Goal: Information Seeking & Learning: Learn about a topic

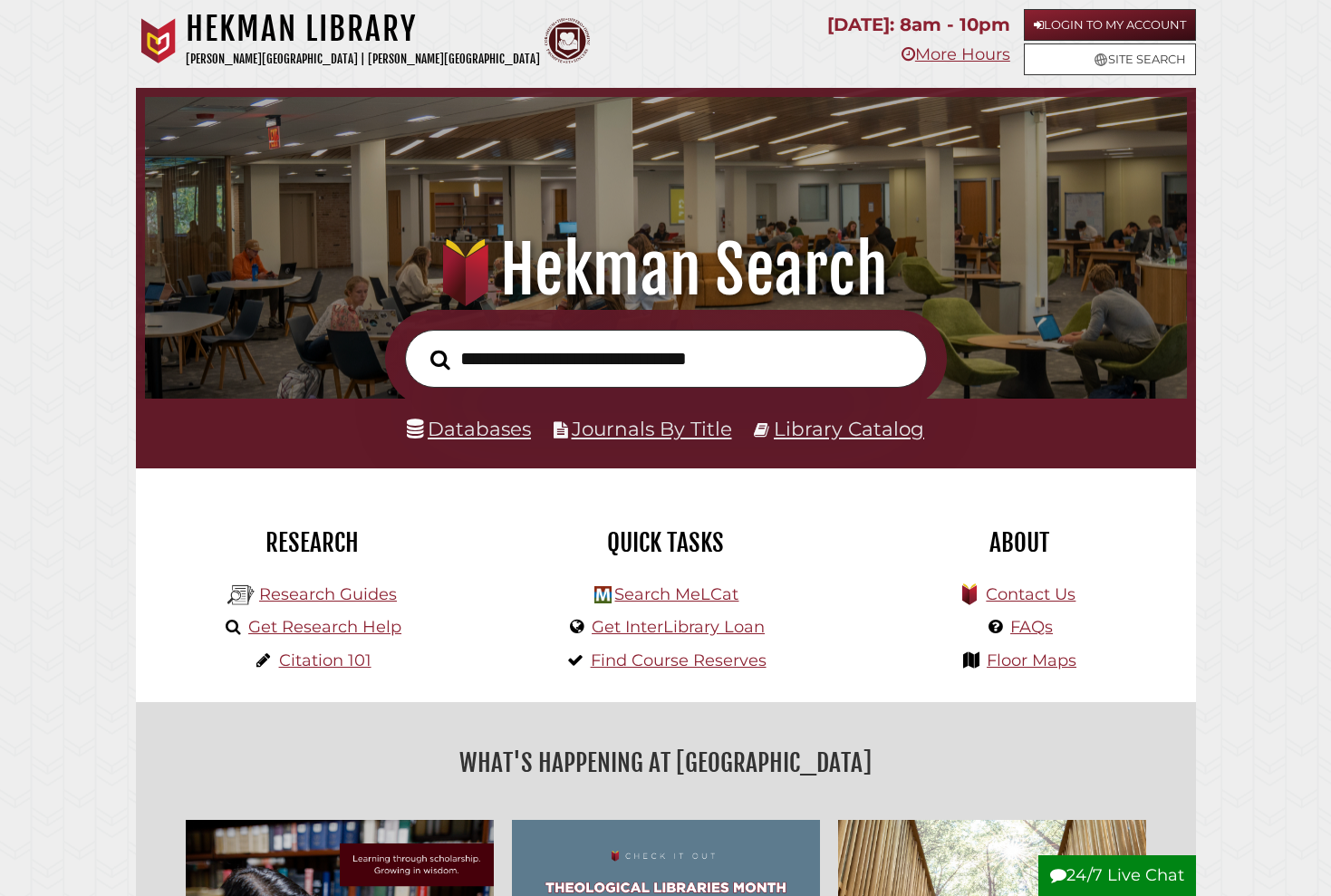
scroll to position [344, 1033]
click at [490, 424] on link "Databases" at bounding box center [468, 428] width 124 height 23
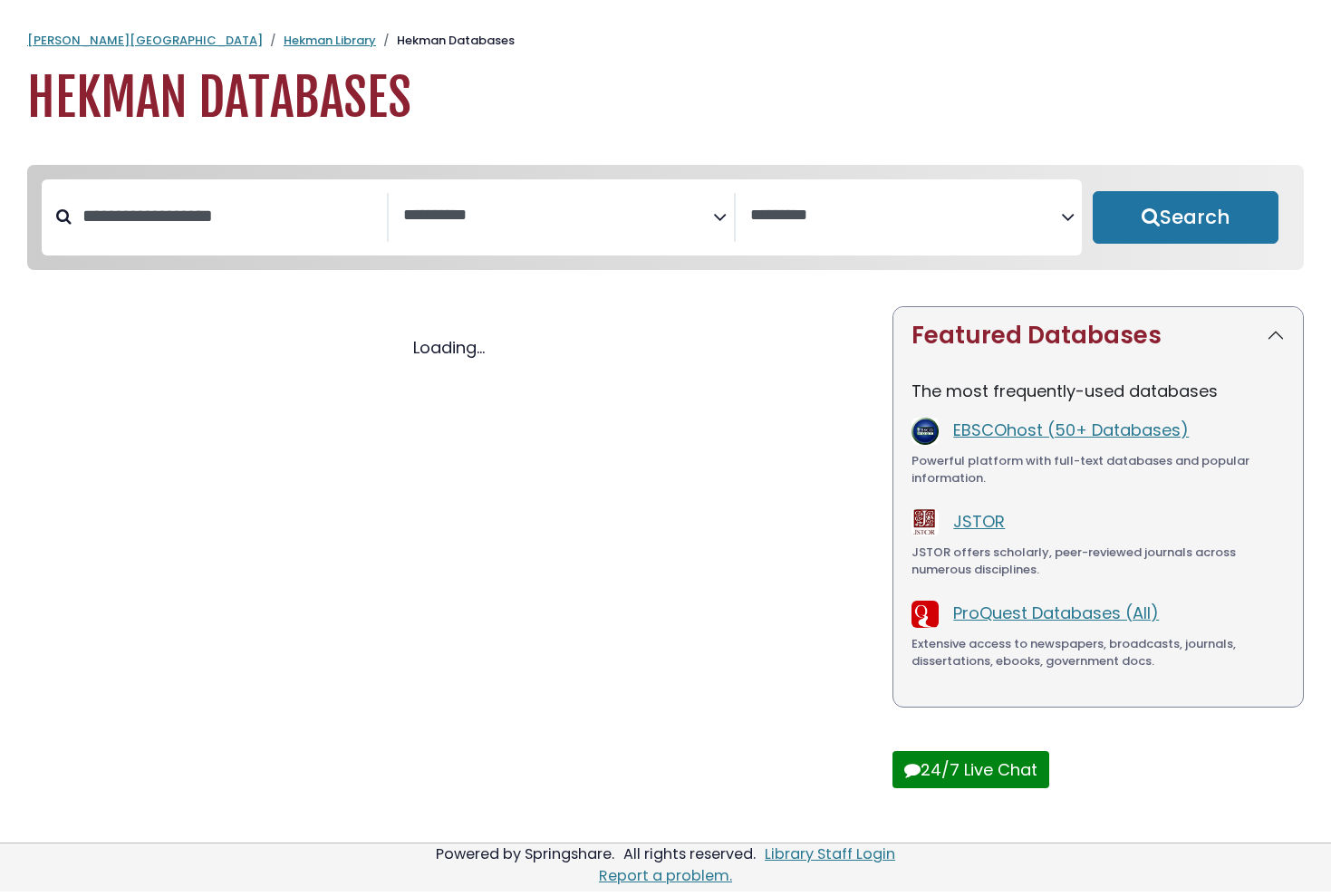
select select "Database Subject Filter"
select select "Database Vendors Filter"
select select "Database Subject Filter"
select select "Database Vendors Filter"
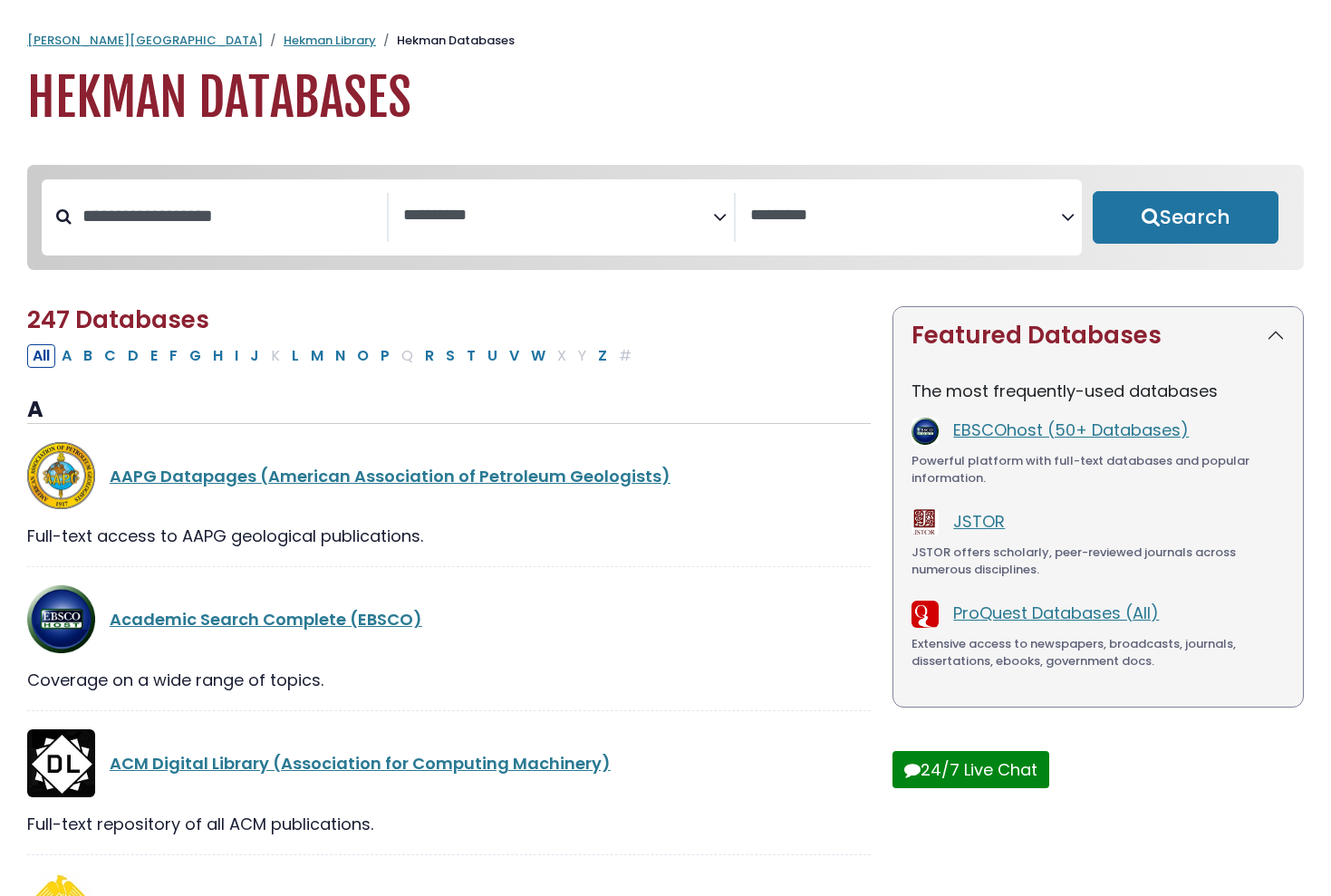
scroll to position [23, 0]
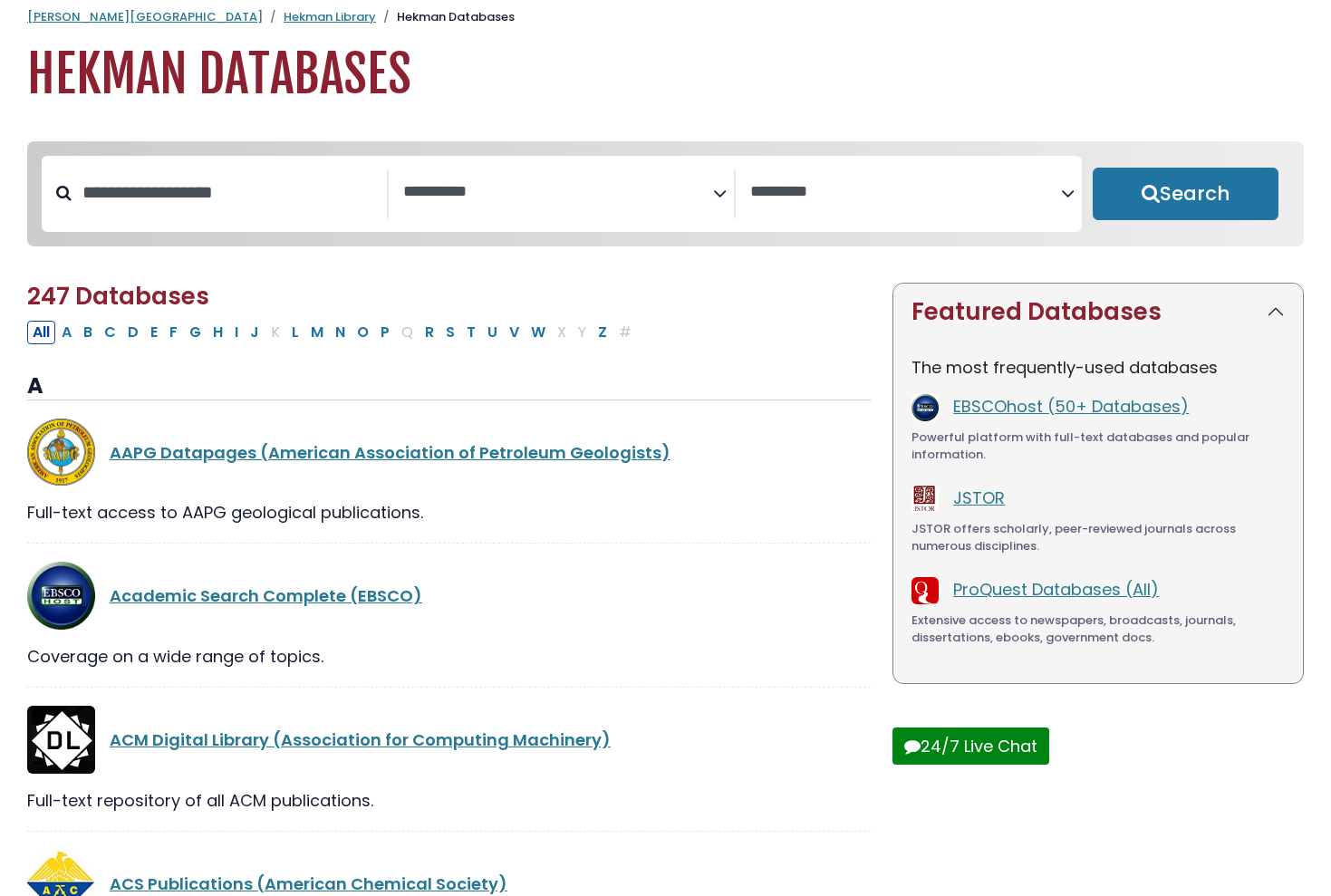
click at [452, 176] on span "Search filters" at bounding box center [557, 193] width 310 height 49
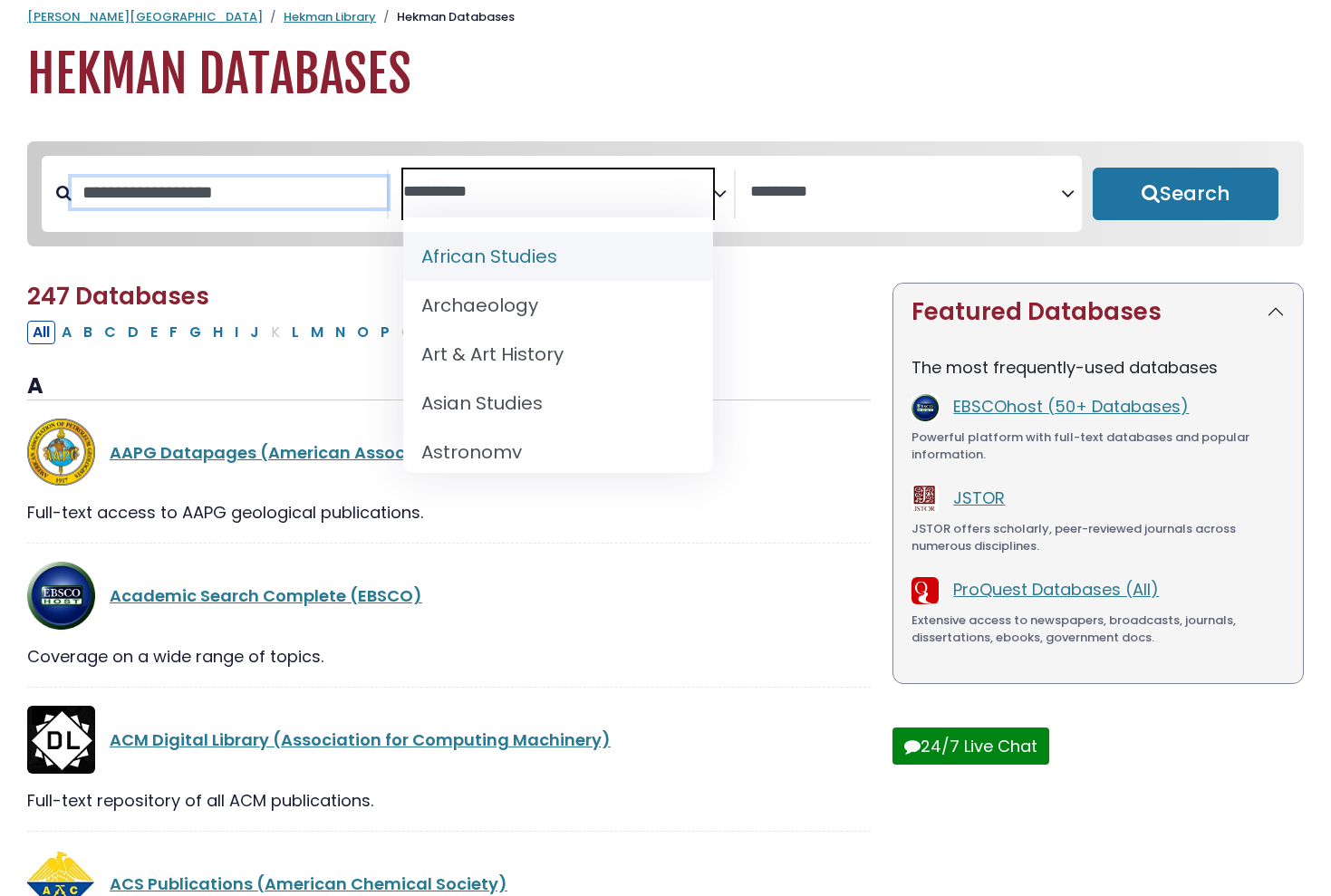
click at [284, 193] on input "Search database by title or keyword" at bounding box center [229, 192] width 316 height 30
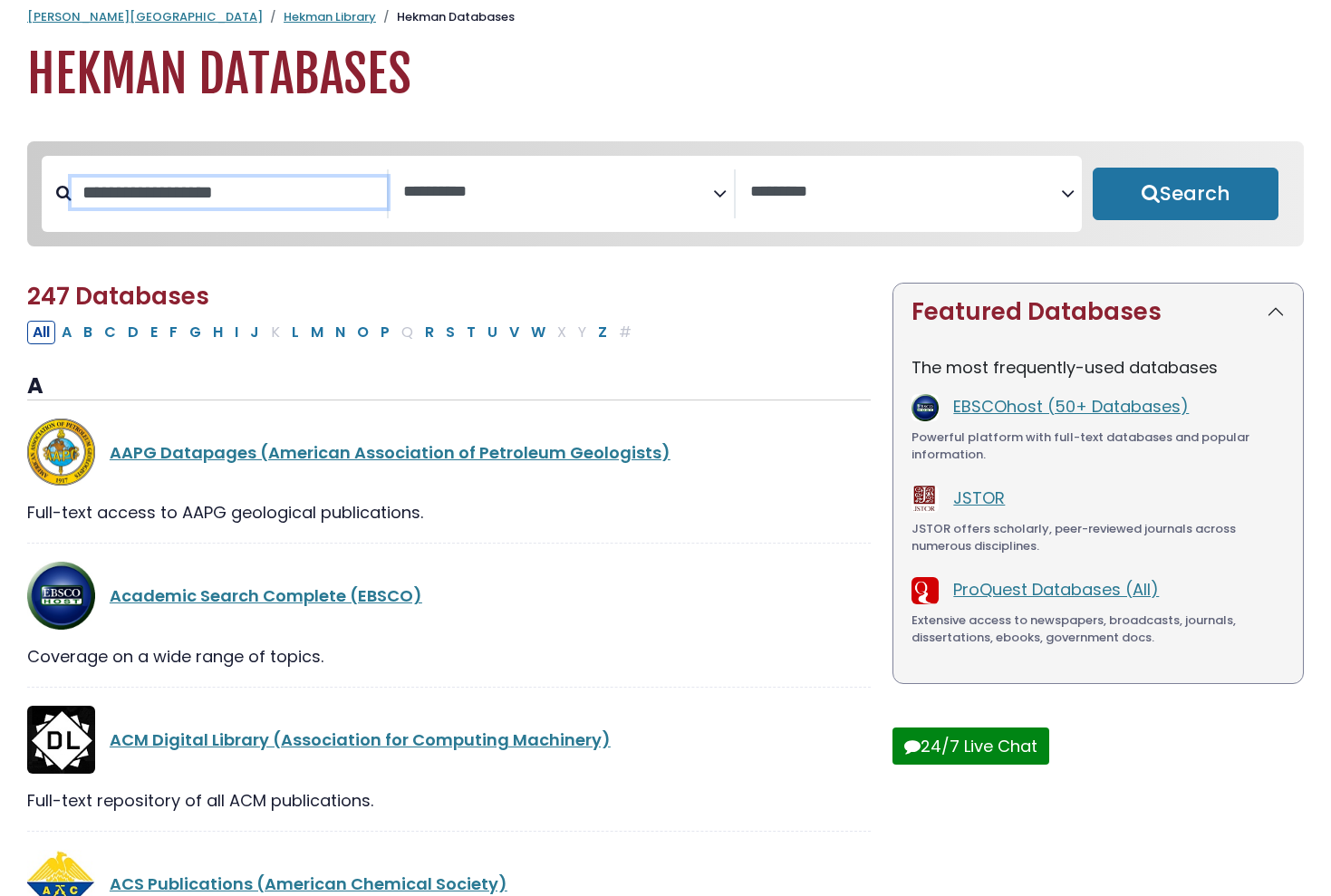
paste input "**********"
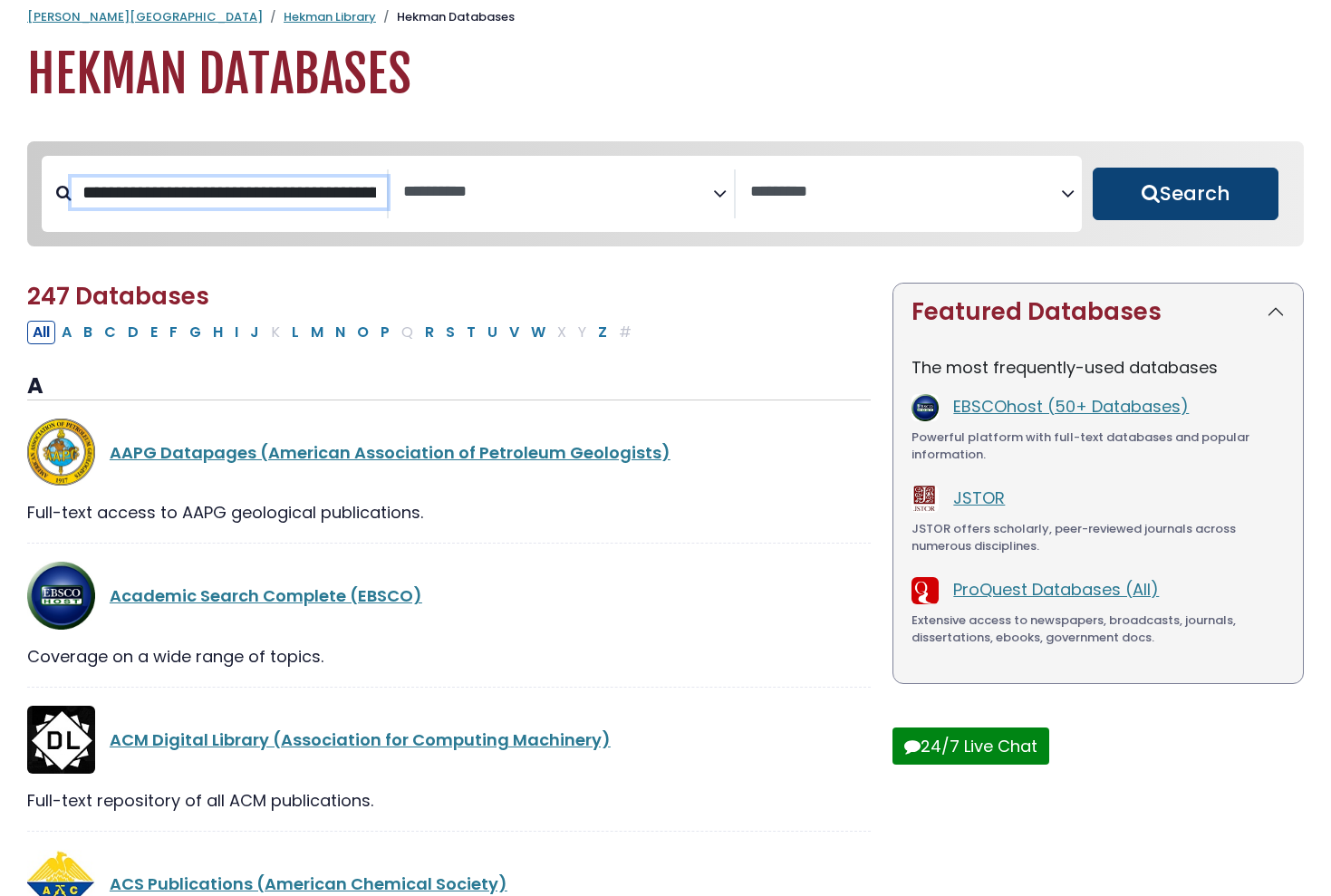
type input "**********"
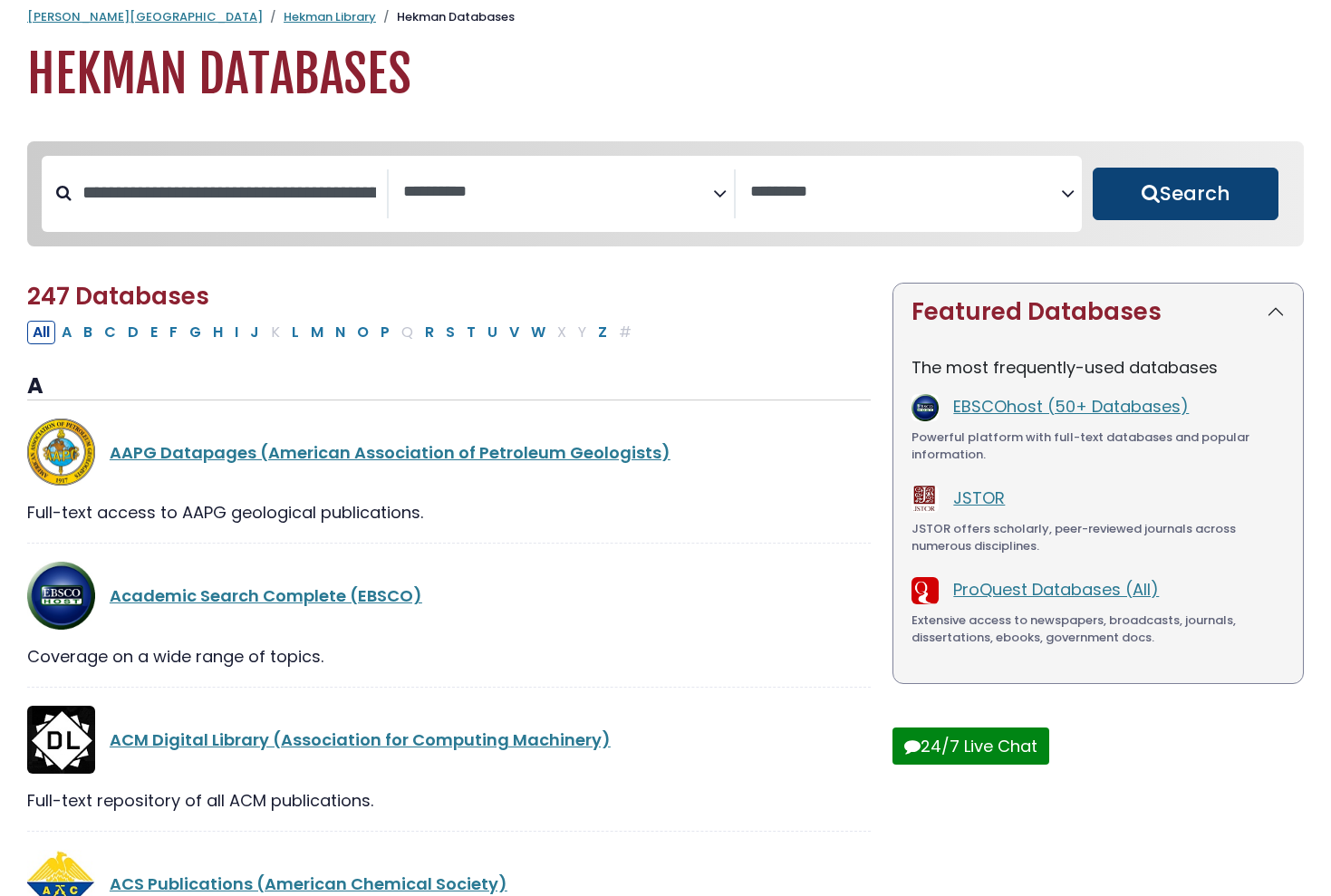
click at [1250, 192] on button "Search" at bounding box center [1185, 193] width 187 height 53
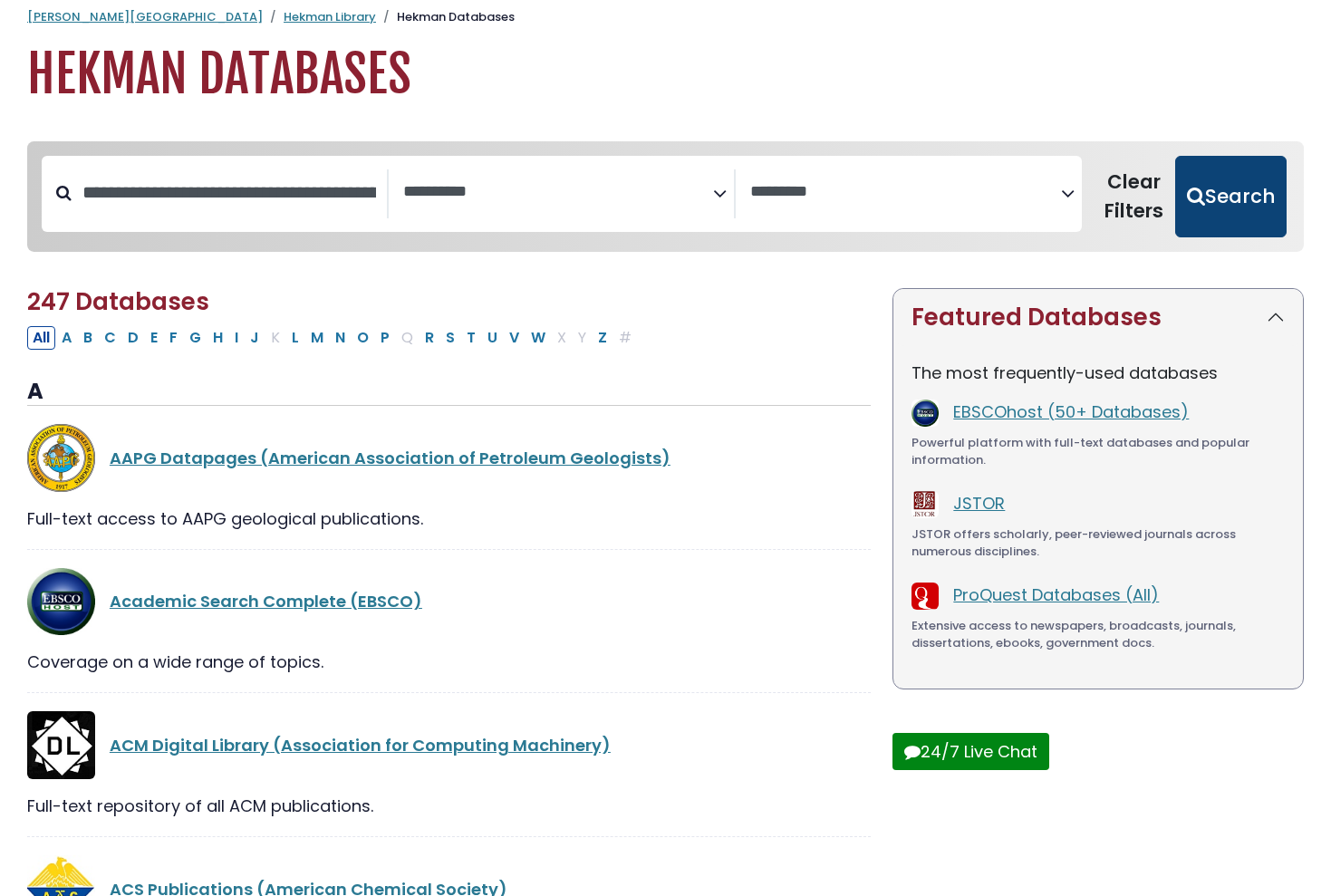
select select "Database Subject Filter"
select select "Database Vendors Filter"
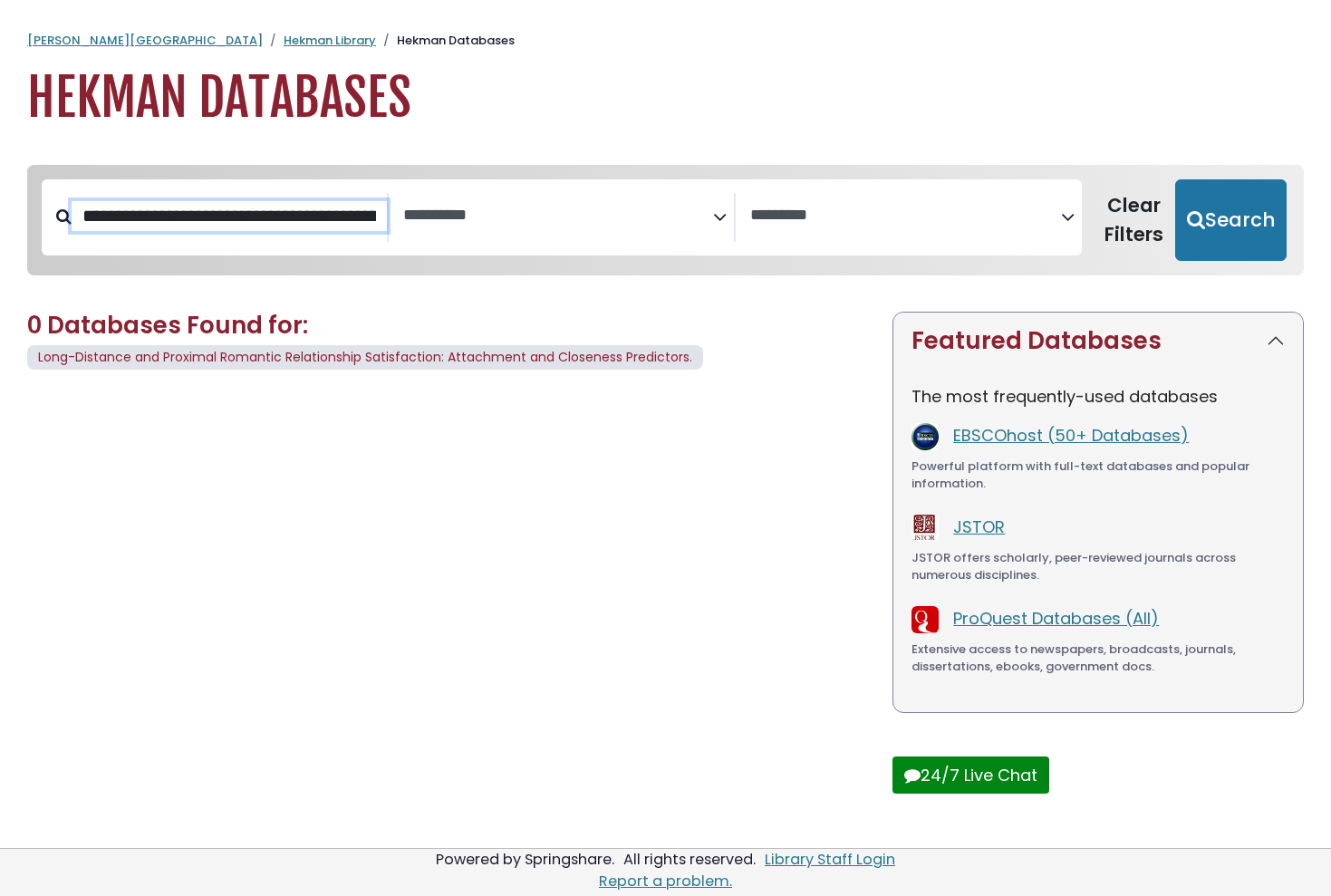
click at [316, 223] on input "**********" at bounding box center [229, 216] width 316 height 30
type input "**********"
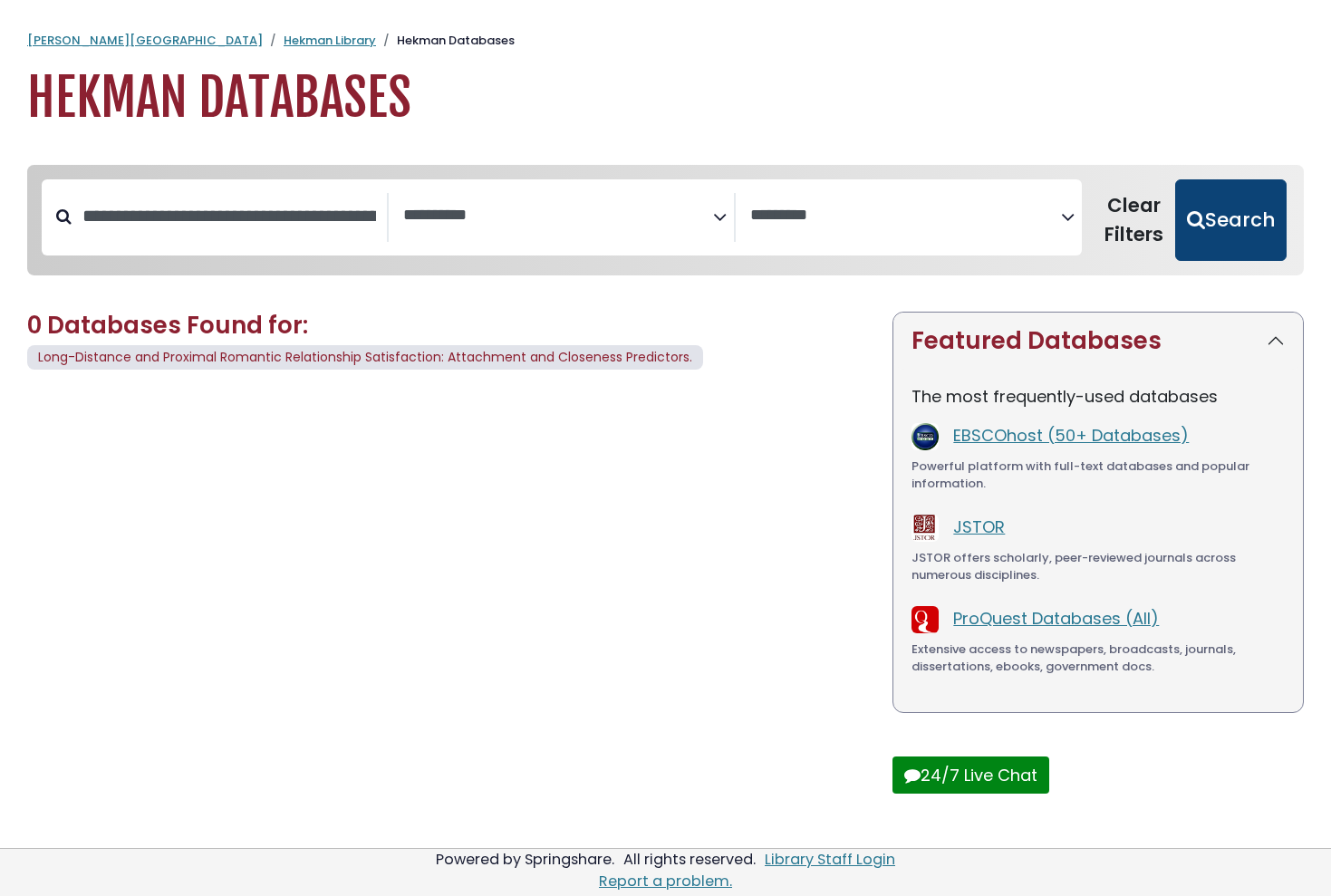
click at [1239, 217] on button "Search" at bounding box center [1230, 220] width 111 height 81
select select "Database Subject Filter"
select select "Database Vendors Filter"
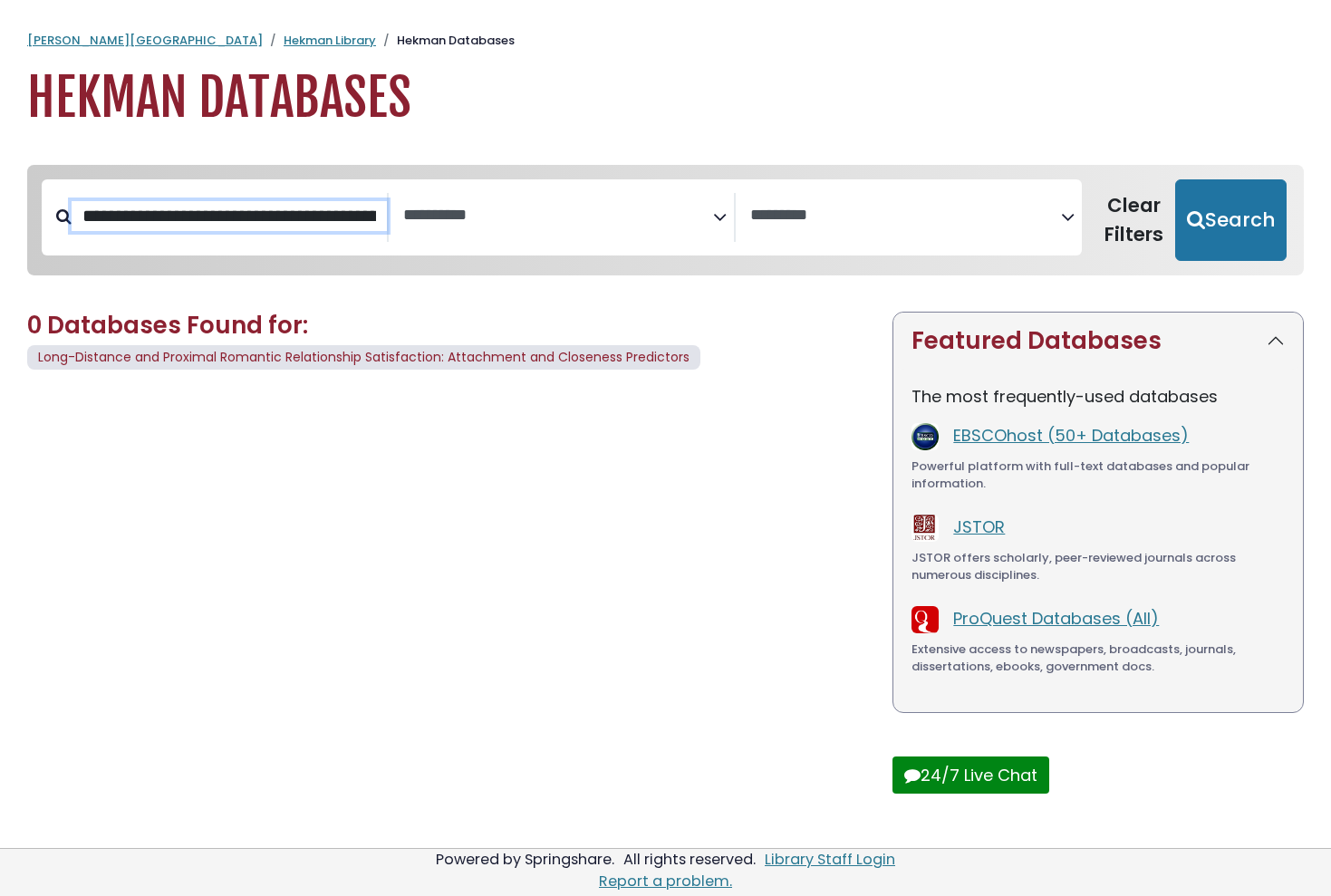
click at [238, 221] on input "**********" at bounding box center [229, 216] width 316 height 30
type input "**********"
click at [1232, 218] on button "Search" at bounding box center [1230, 220] width 111 height 81
select select "Database Subject Filter"
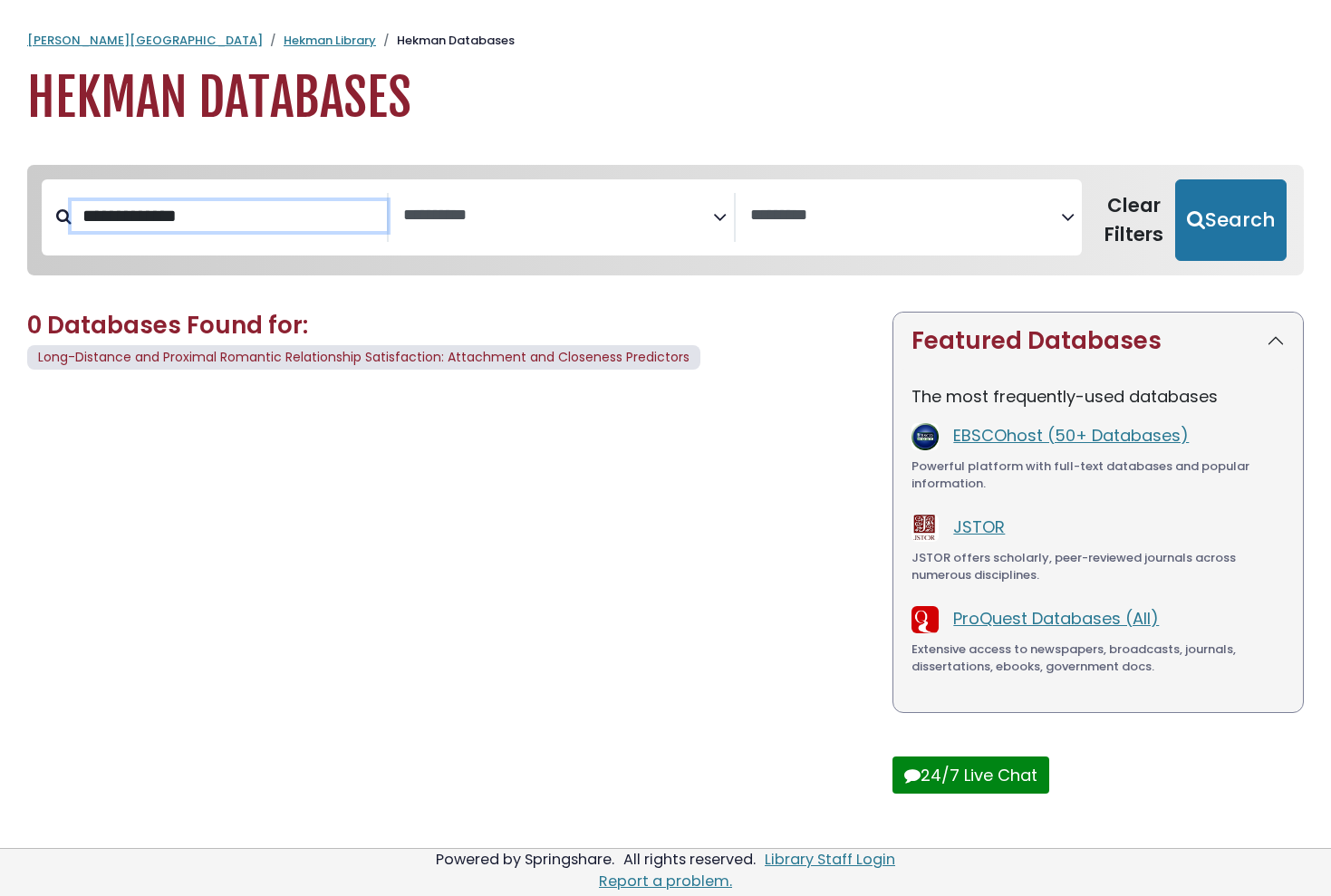
select select "Database Vendors Filter"
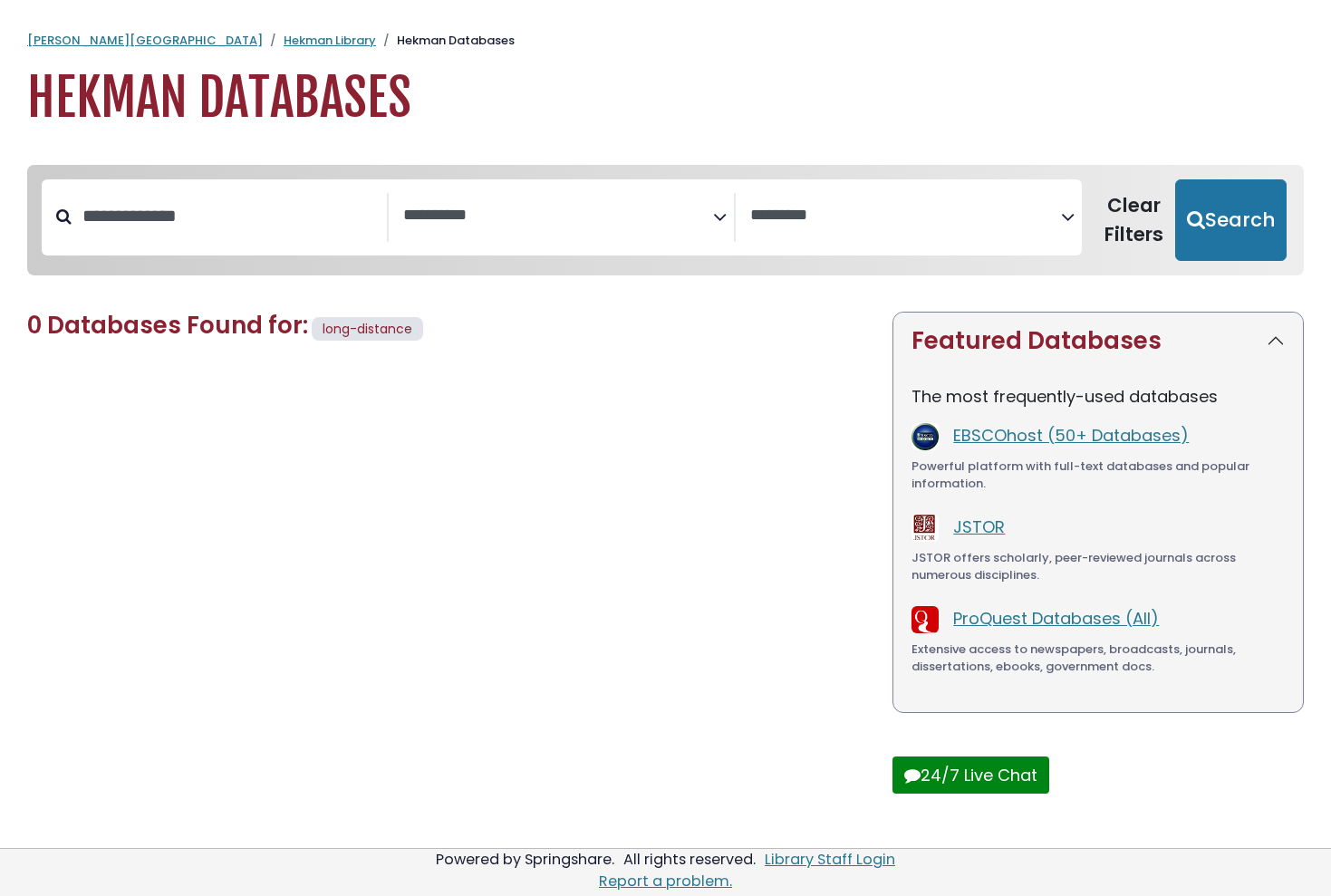
click at [567, 233] on span "Search filters" at bounding box center [557, 217] width 310 height 49
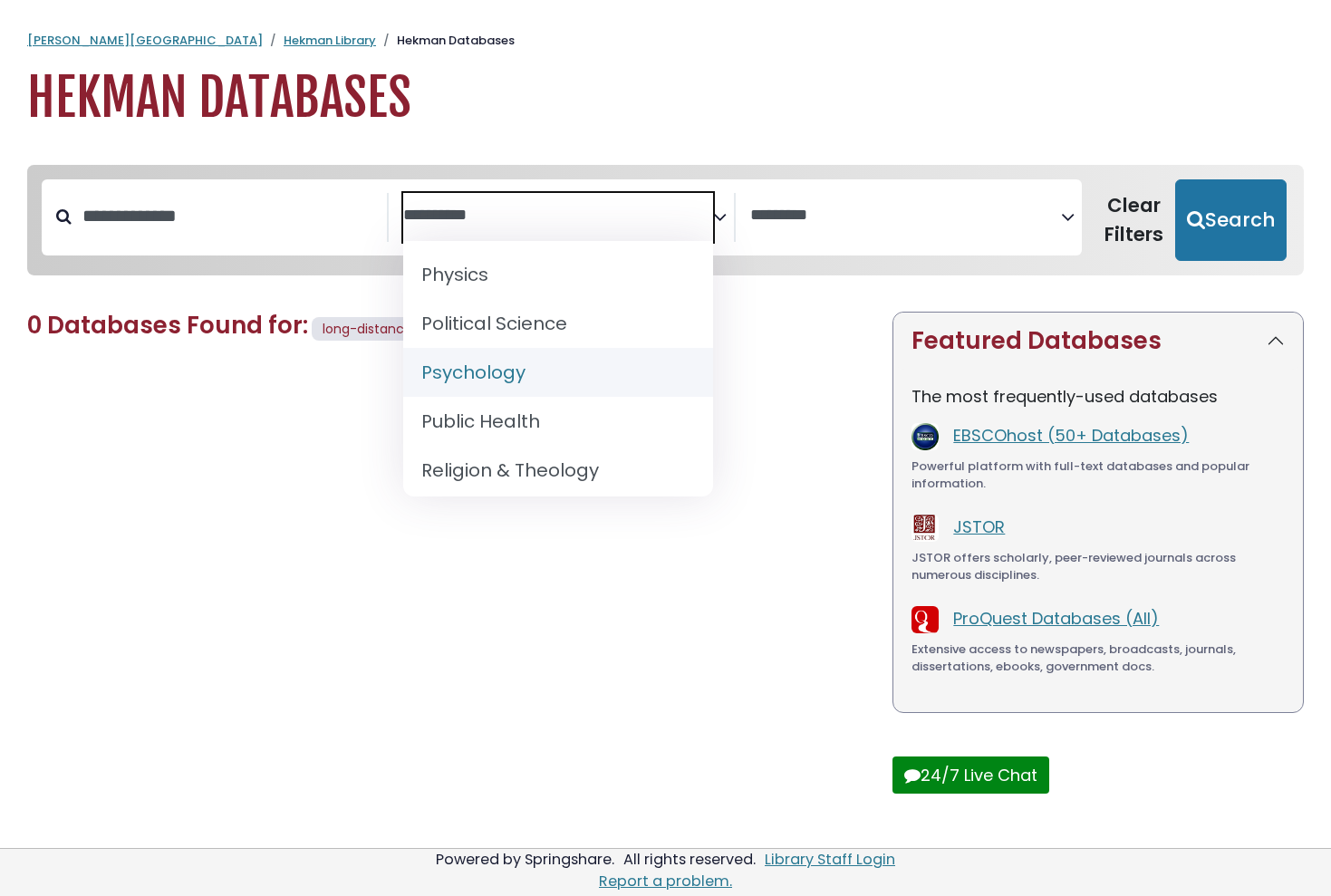
scroll to position [1569, 0]
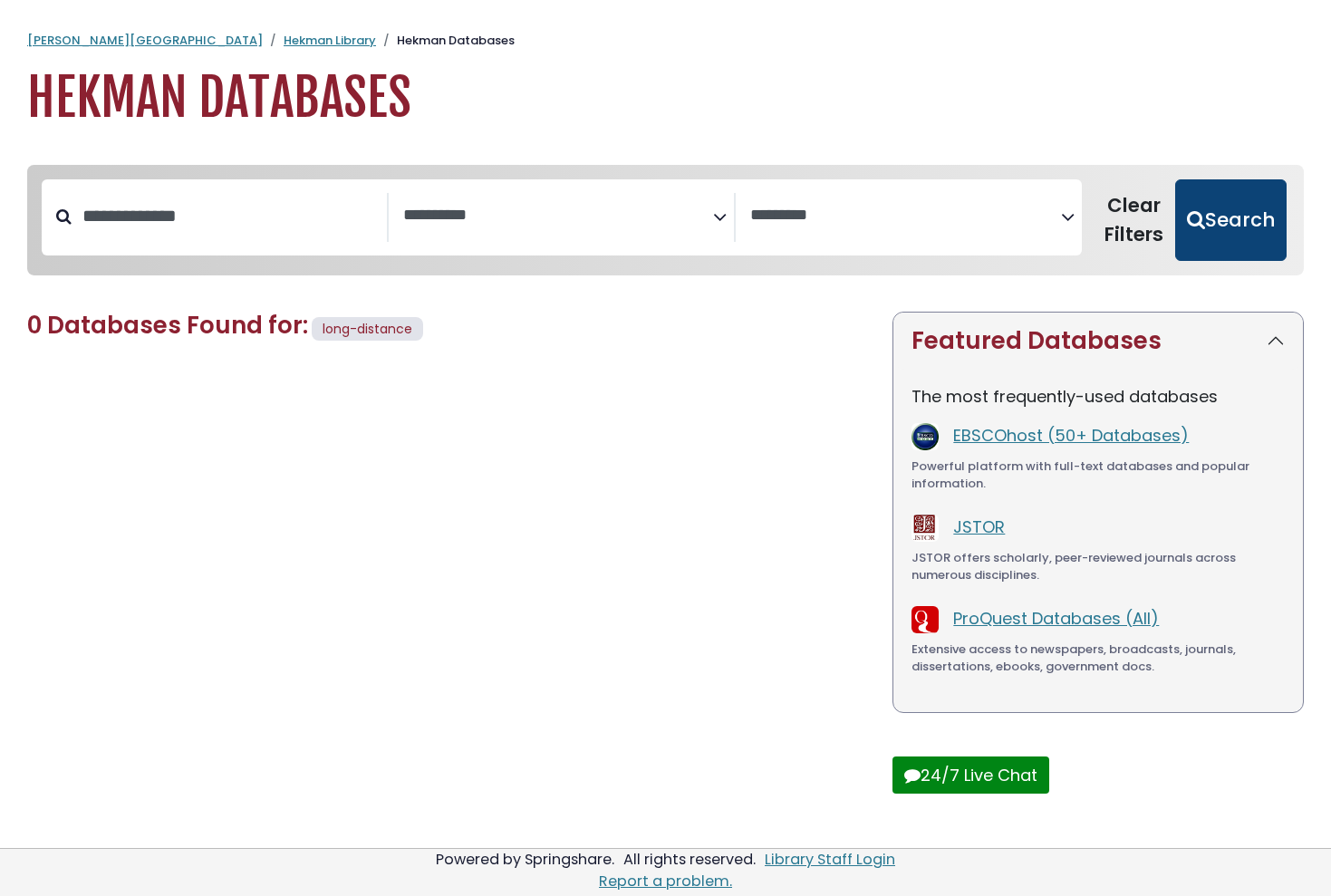
click at [1209, 204] on button "Search" at bounding box center [1230, 220] width 111 height 81
select select "Database Subject Filter"
select select "Database Vendors Filter"
select select "Database Subject Filter"
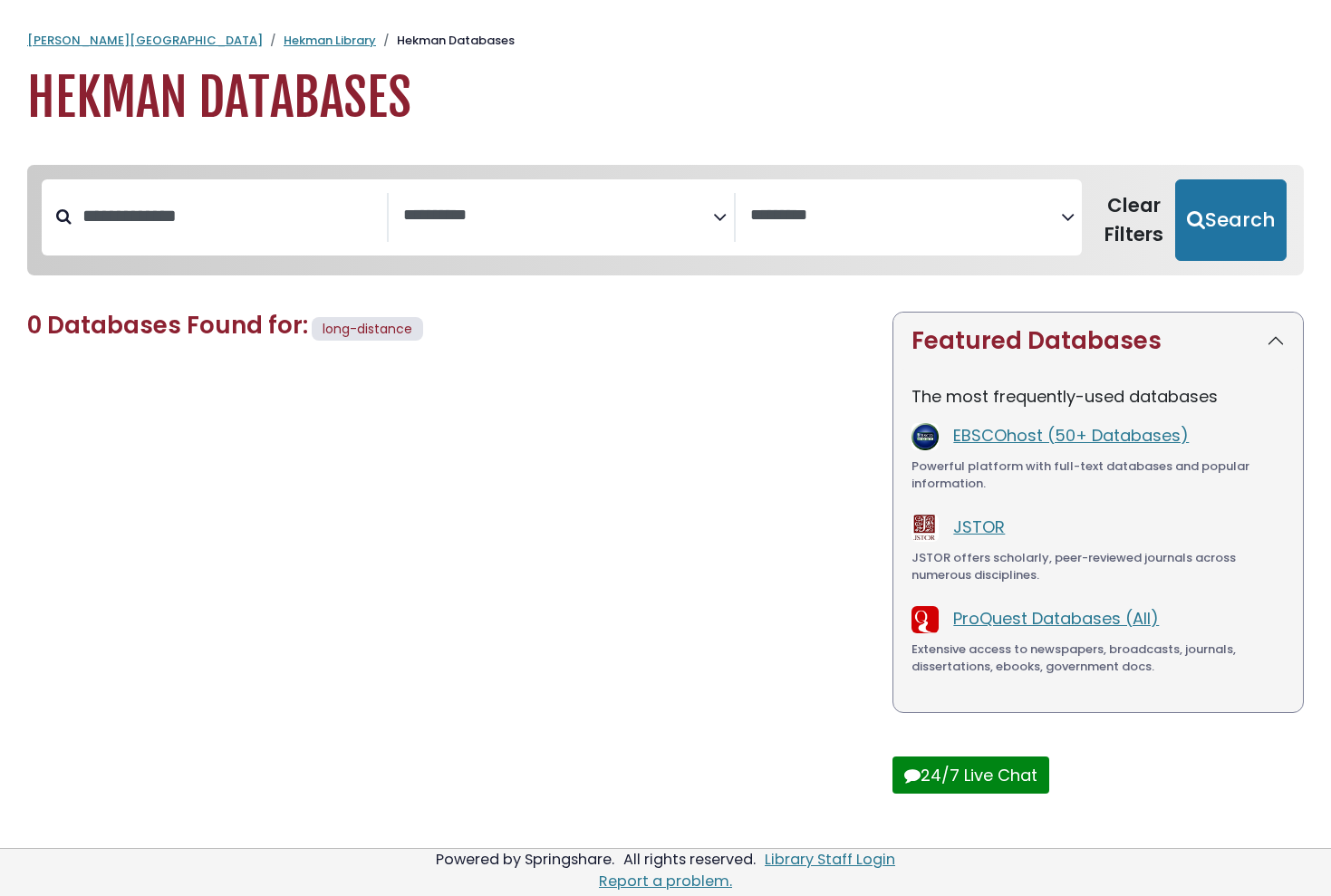
select select "Database Vendors Filter"
type input "**********"
select select "Database Subject Filter"
select select "Database Vendors Filter"
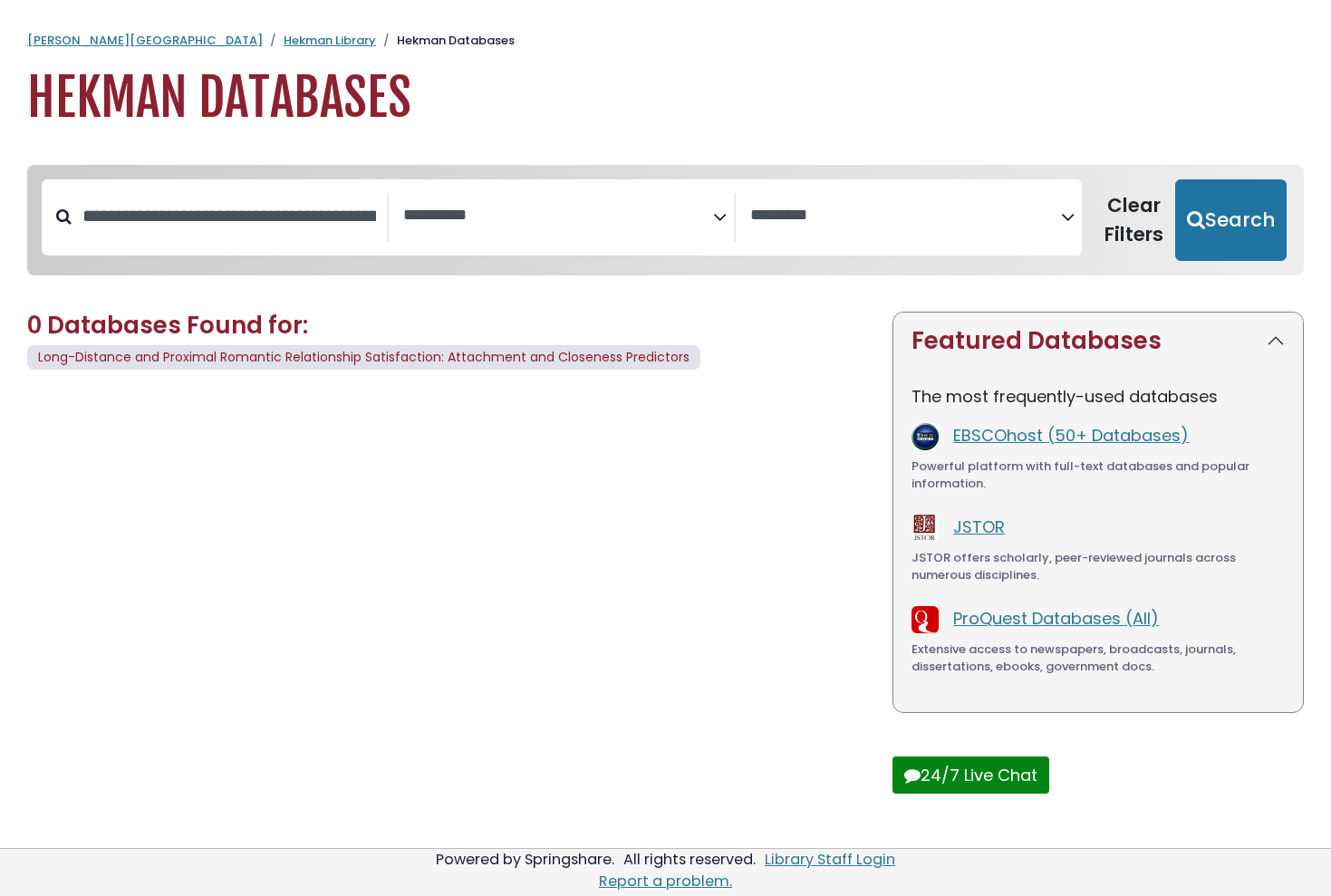
type input "**********"
select select "Database Subject Filter"
select select "Database Vendors Filter"
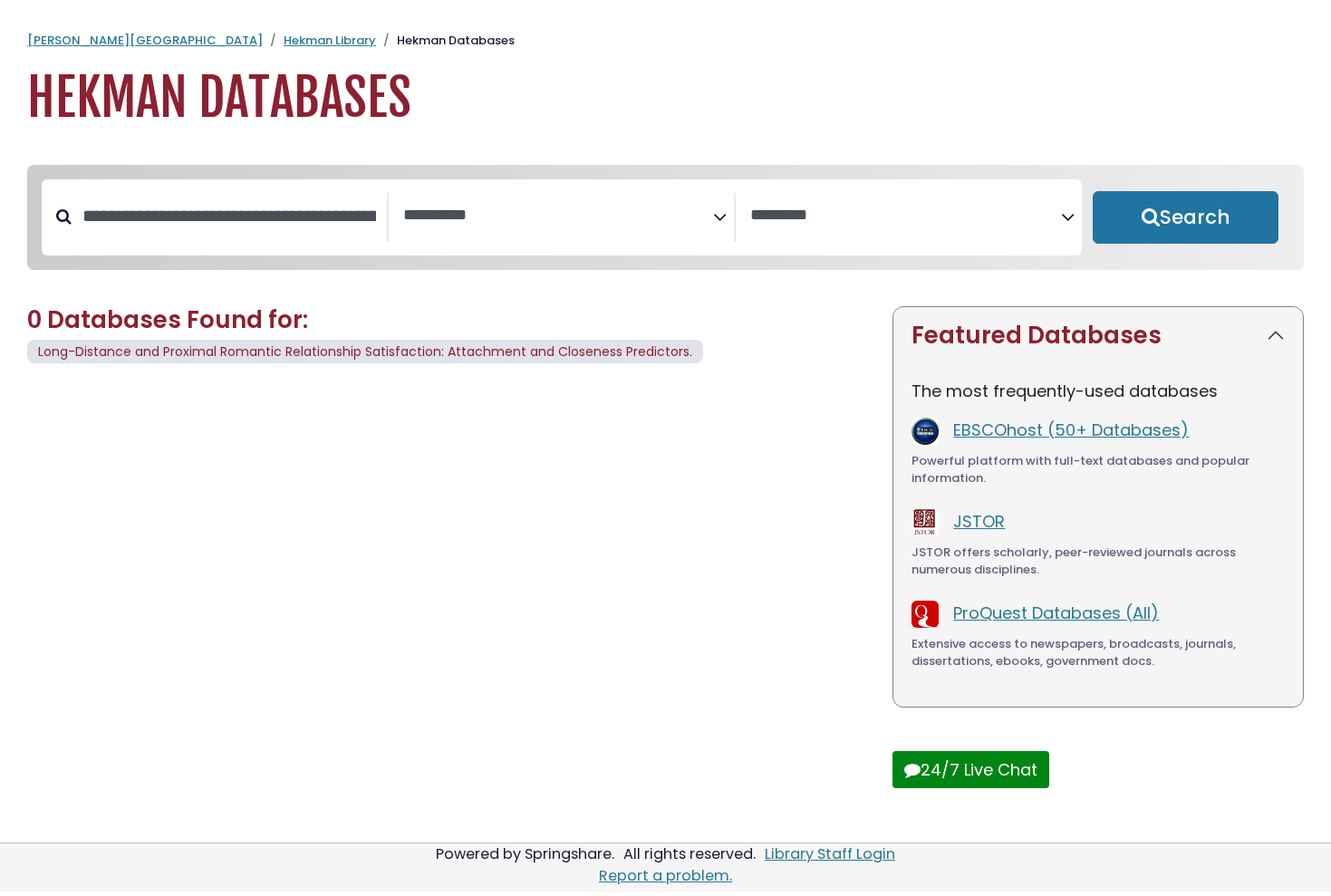
select select "Database Subject Filter"
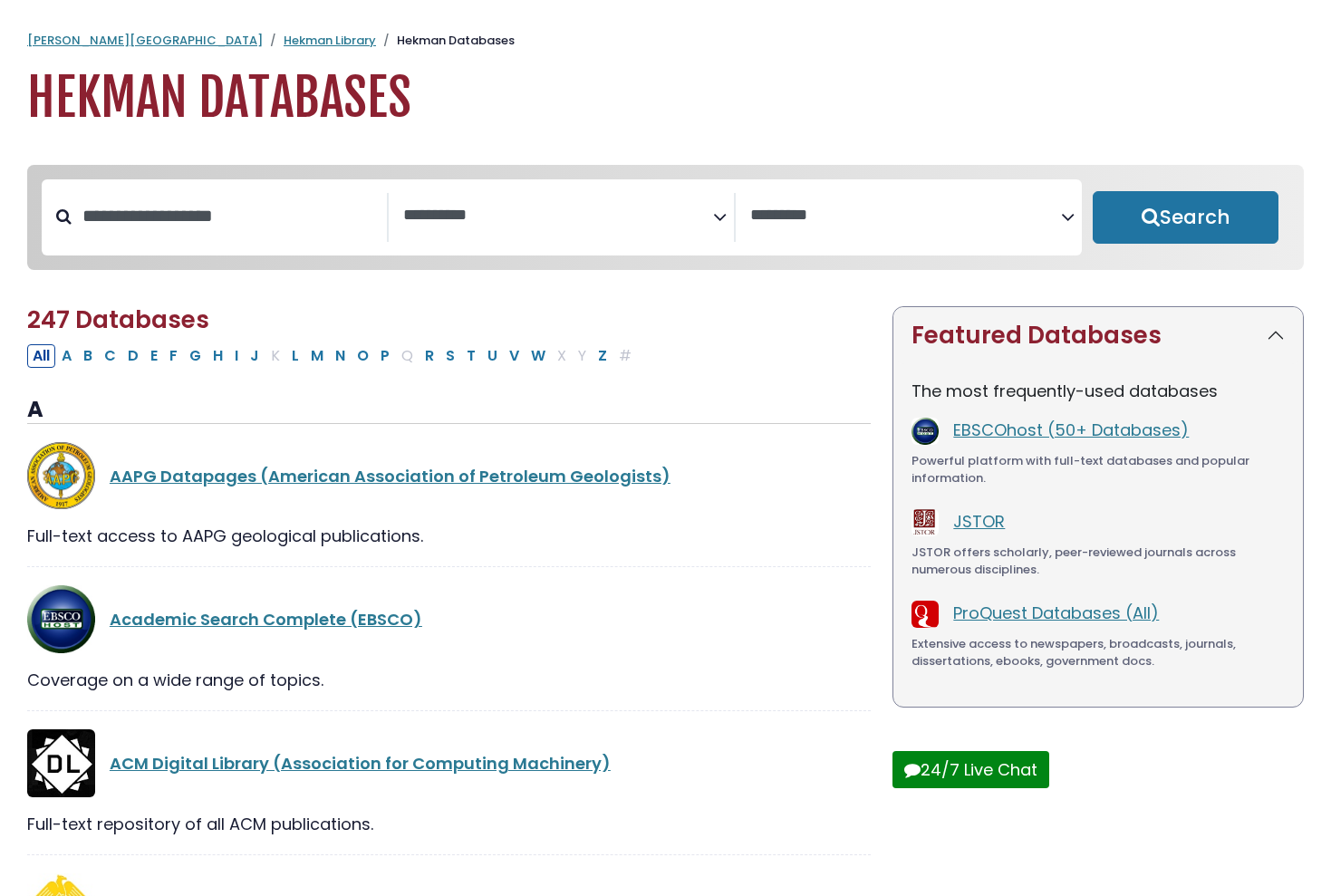
click at [502, 206] on textarea "Search" at bounding box center [557, 215] width 310 height 19
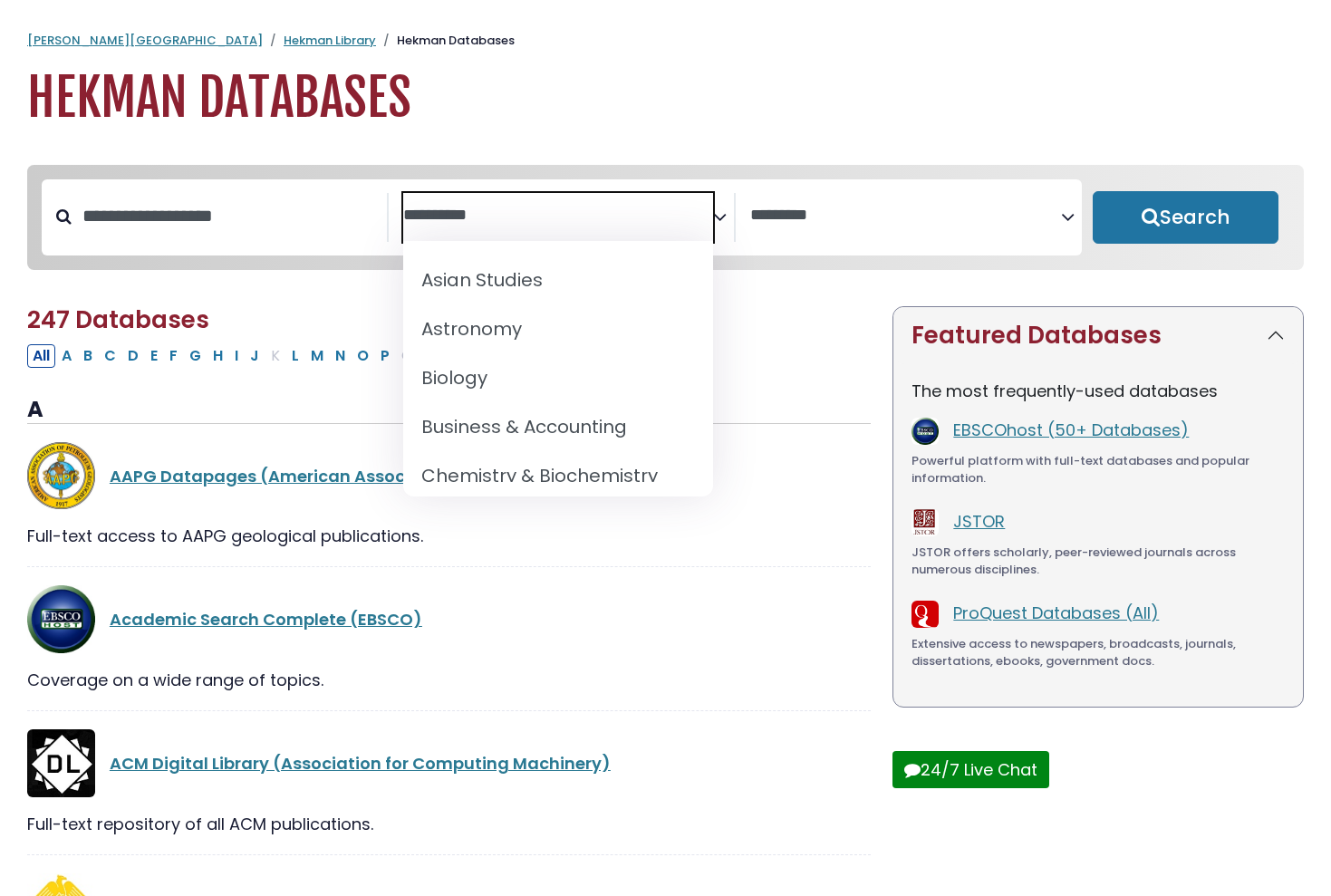
scroll to position [170, 0]
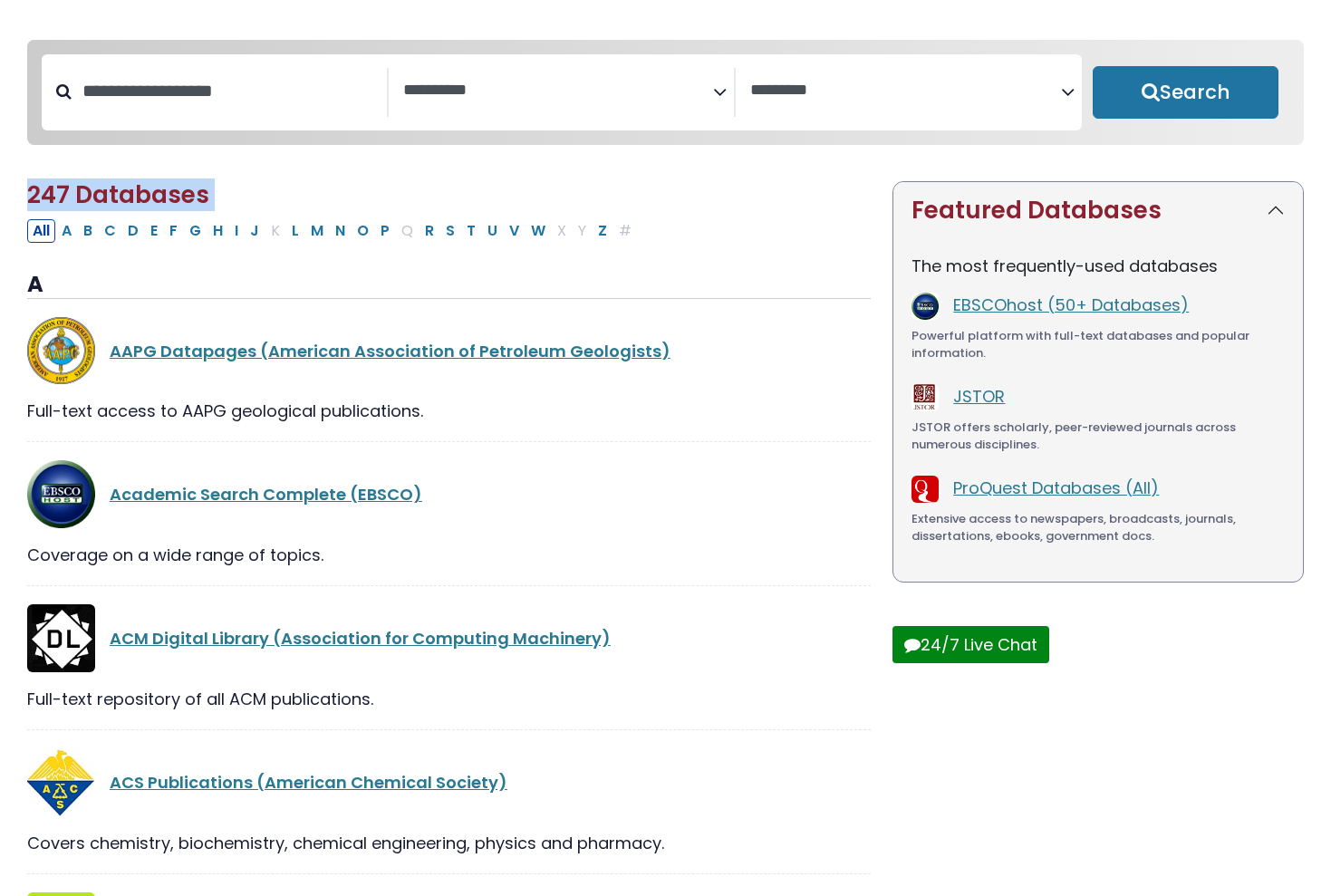
scroll to position [146, 0]
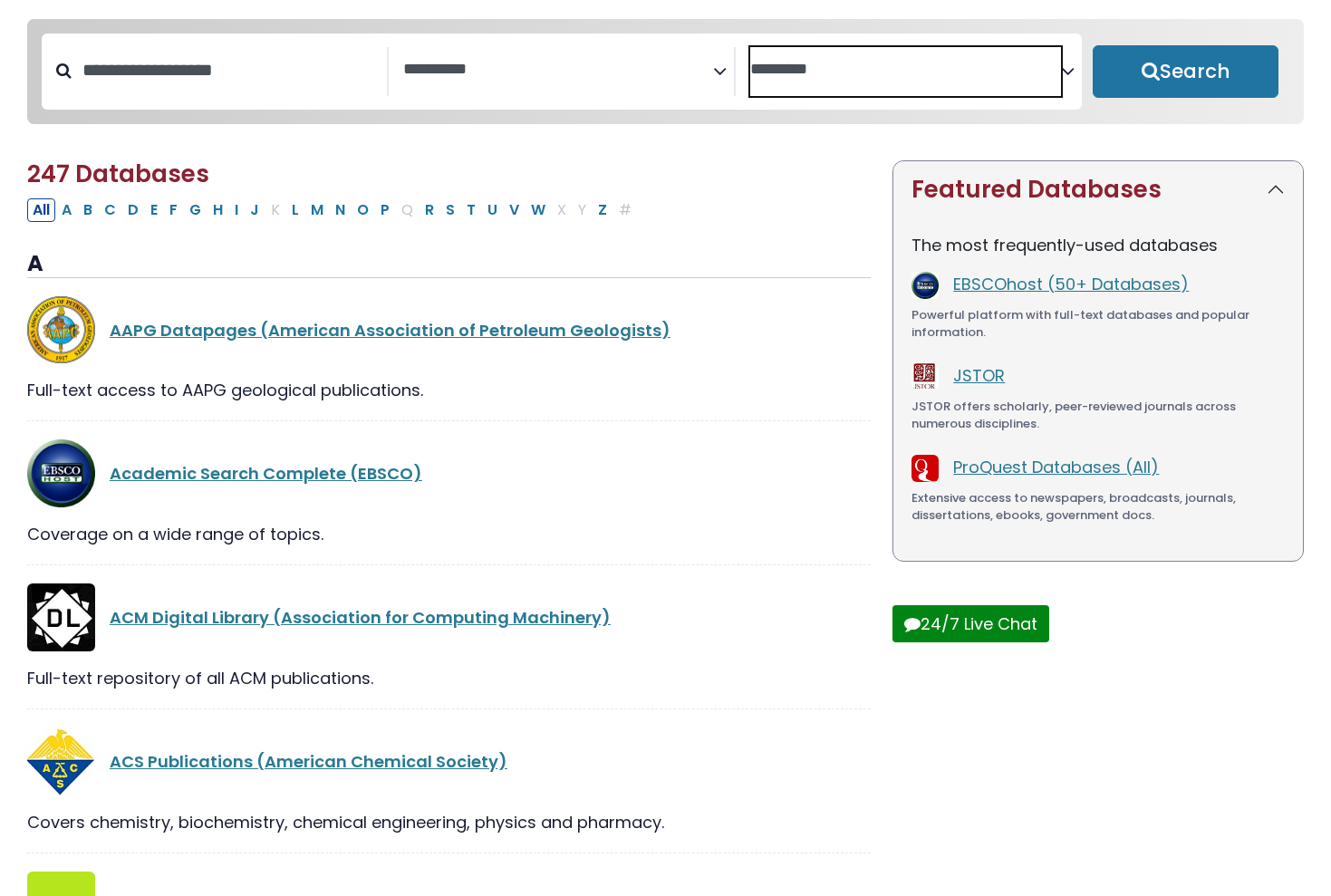
click at [837, 80] on span "Search filters" at bounding box center [905, 71] width 310 height 49
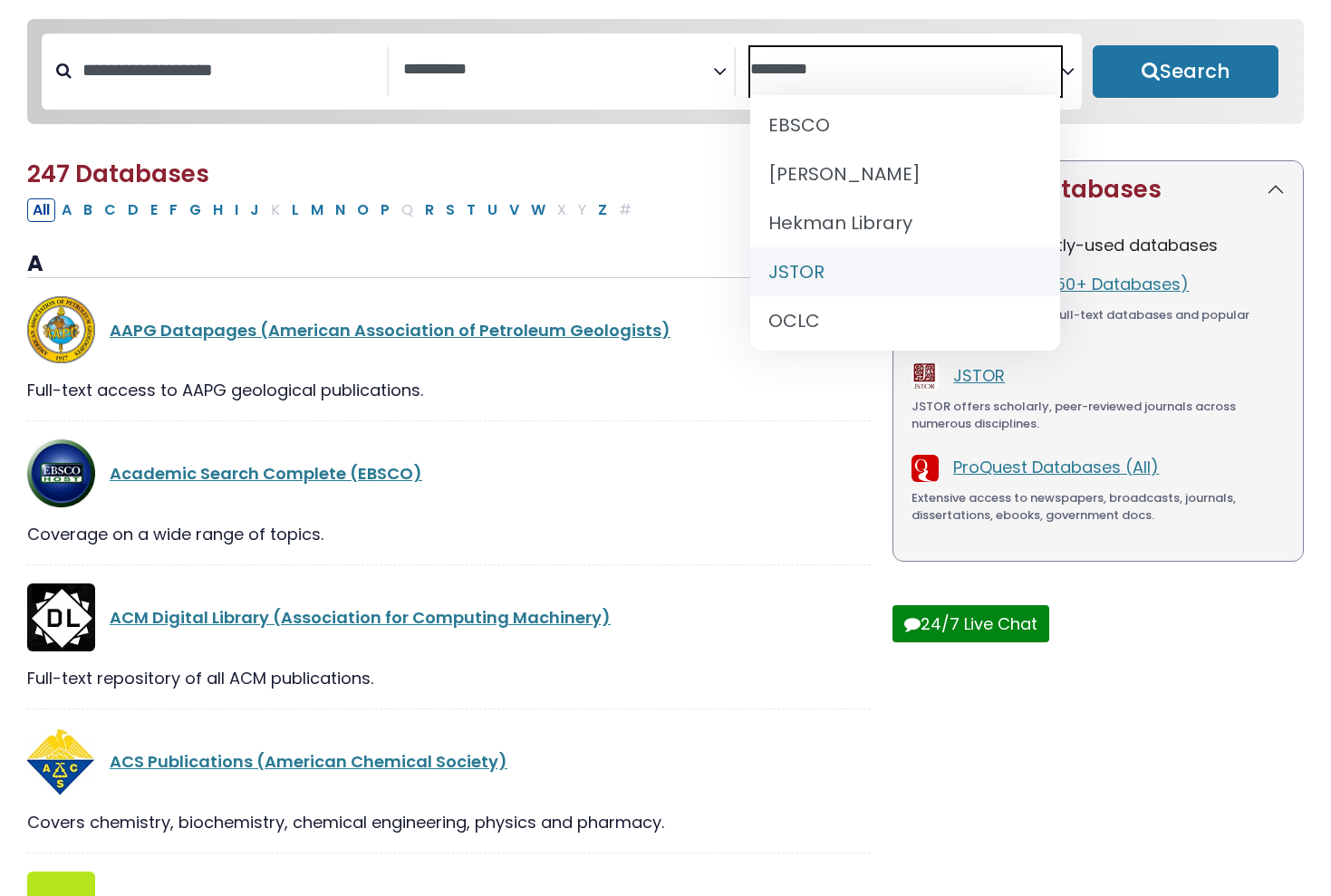
scroll to position [59, 0]
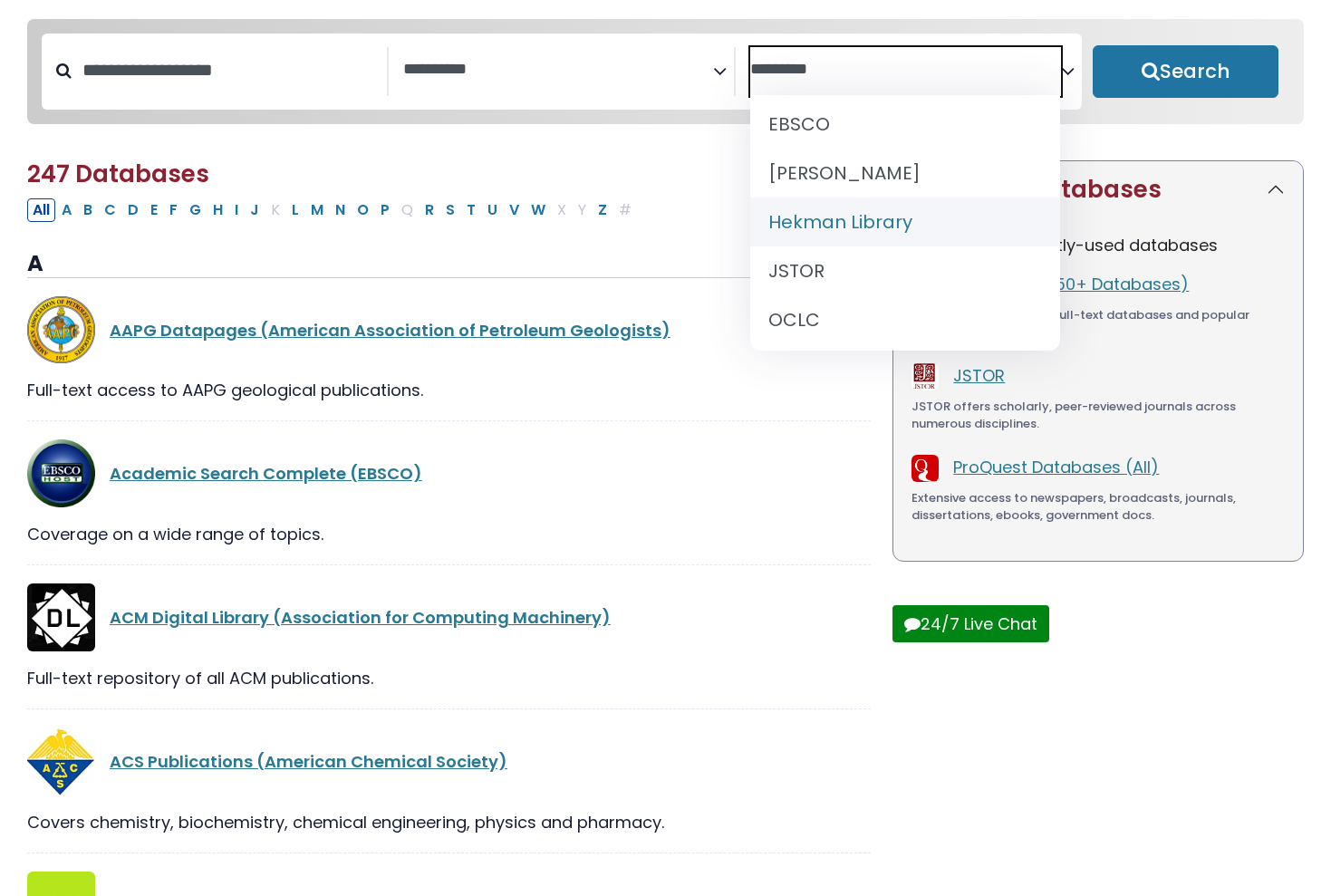
select select "******"
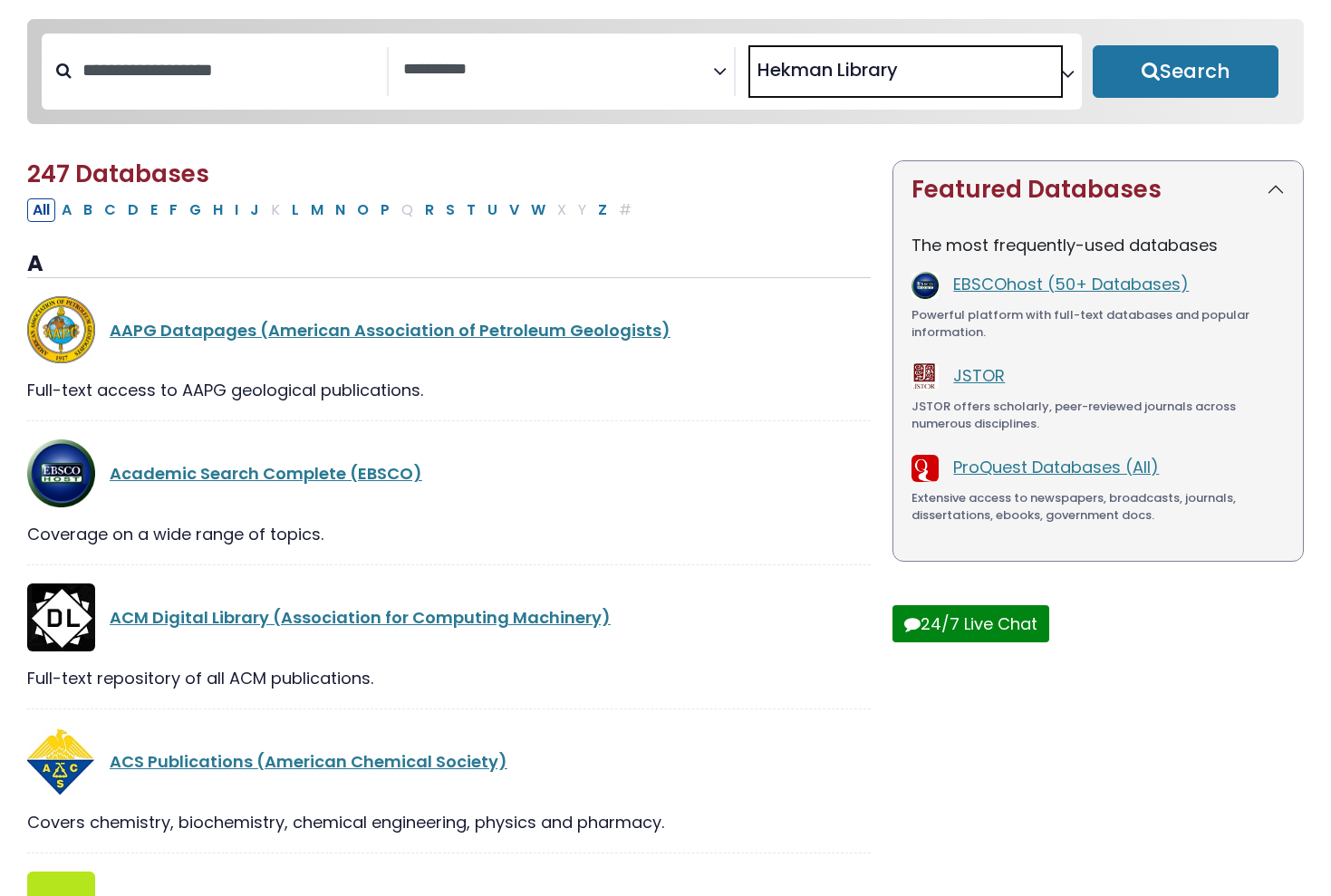
scroll to position [65, 0]
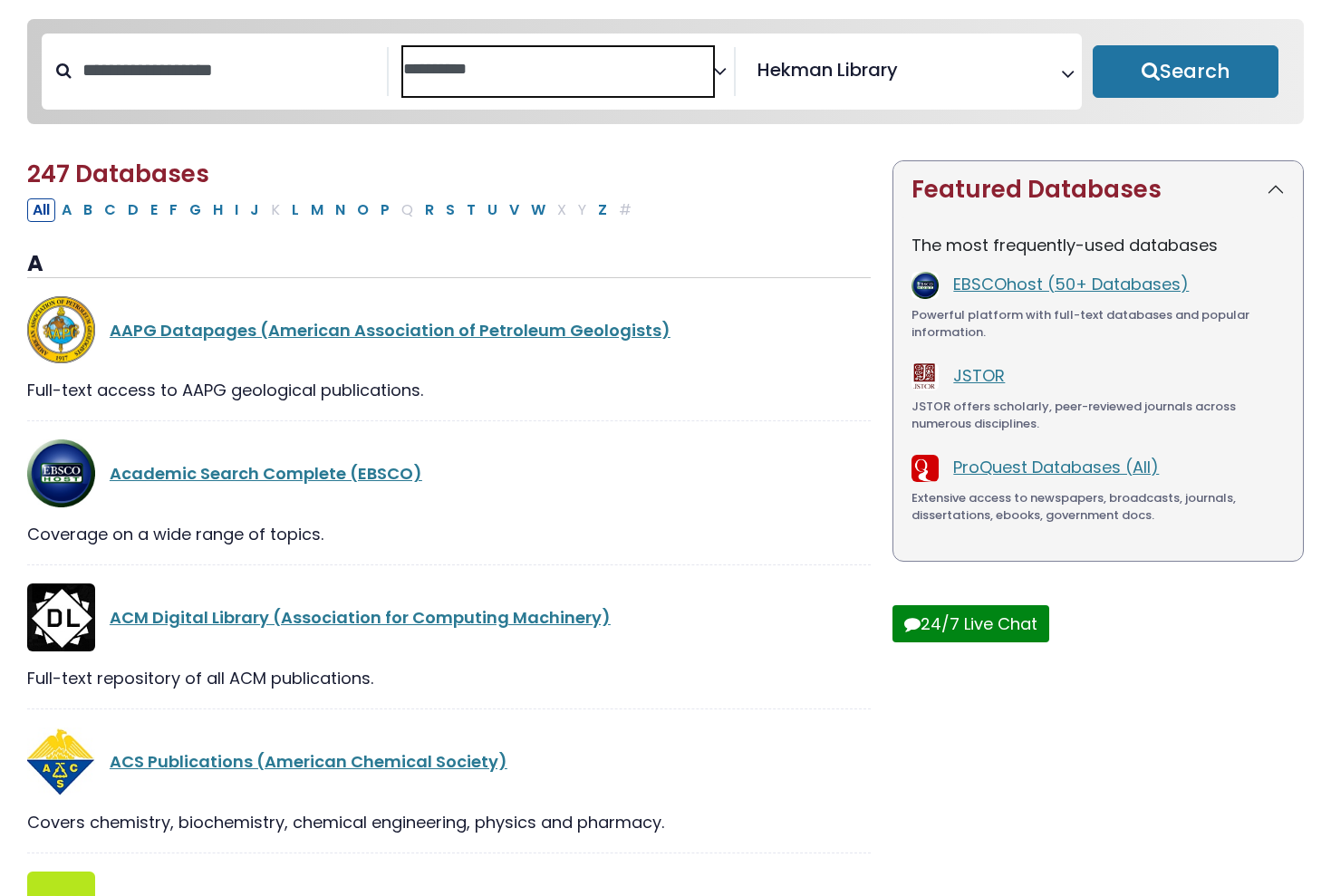
click at [556, 65] on textarea "Search" at bounding box center [557, 69] width 310 height 19
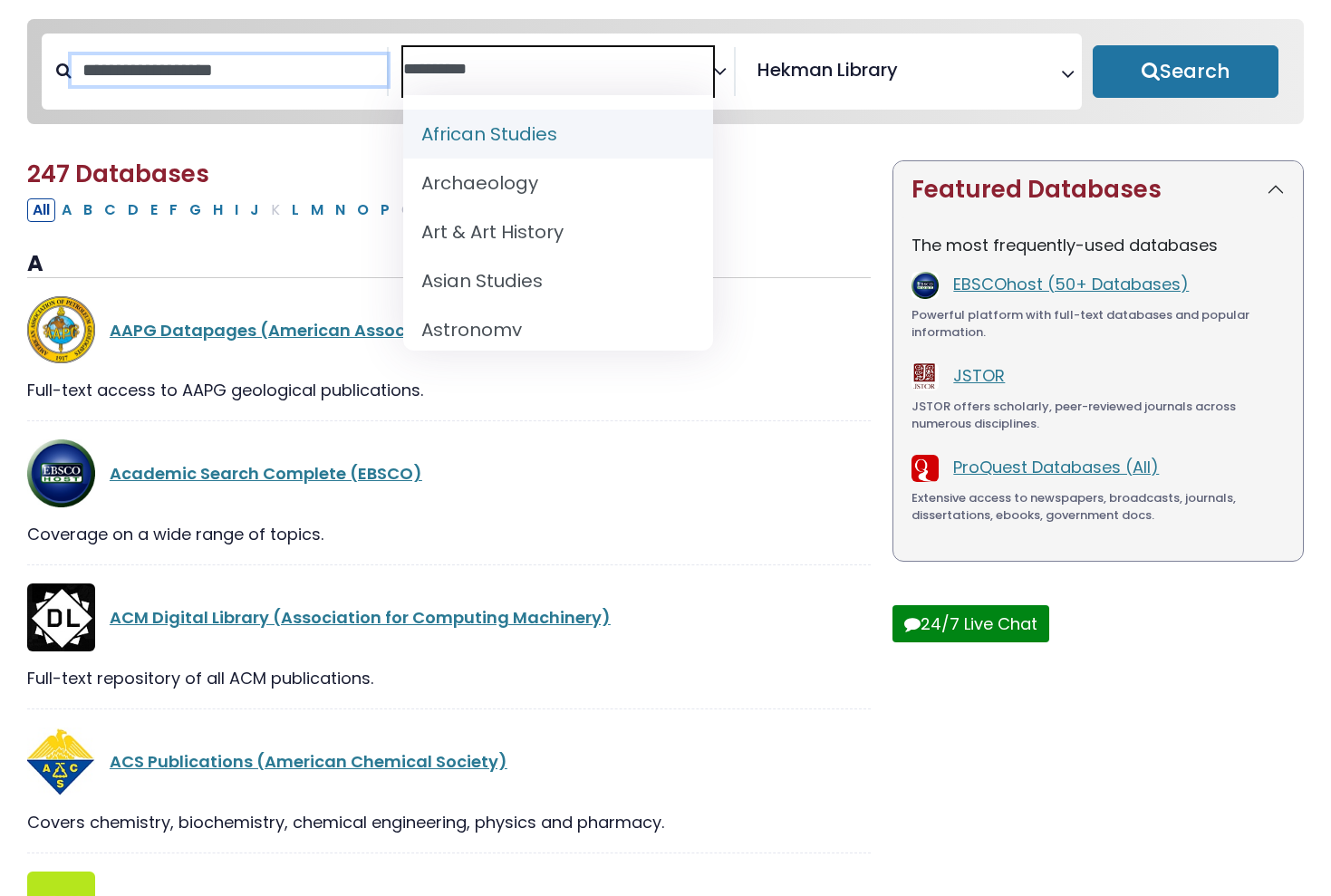
click at [338, 74] on input "Search database by title or keyword" at bounding box center [229, 70] width 316 height 30
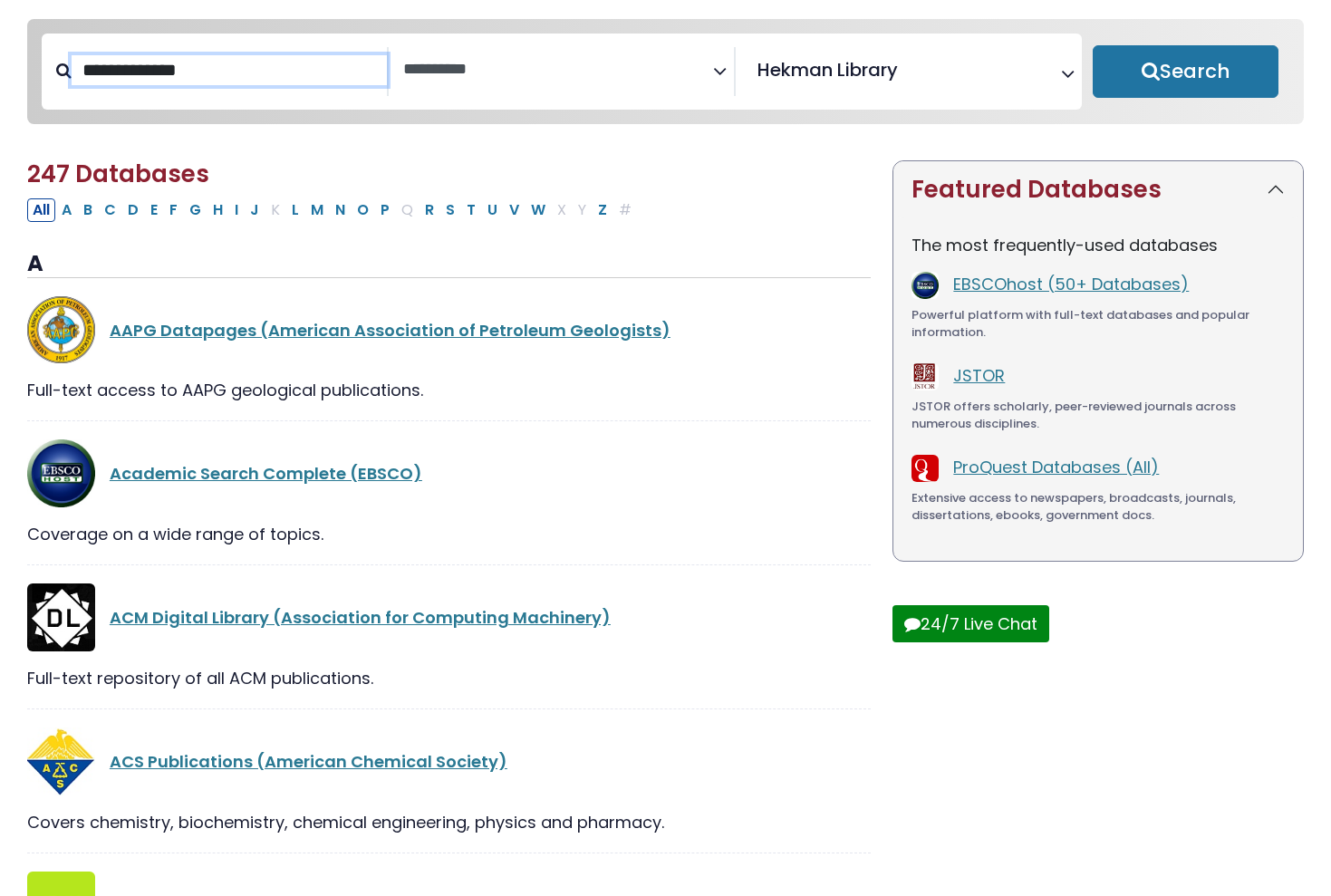
type input "**********"
click at [1184, 72] on button "Search" at bounding box center [1185, 71] width 187 height 53
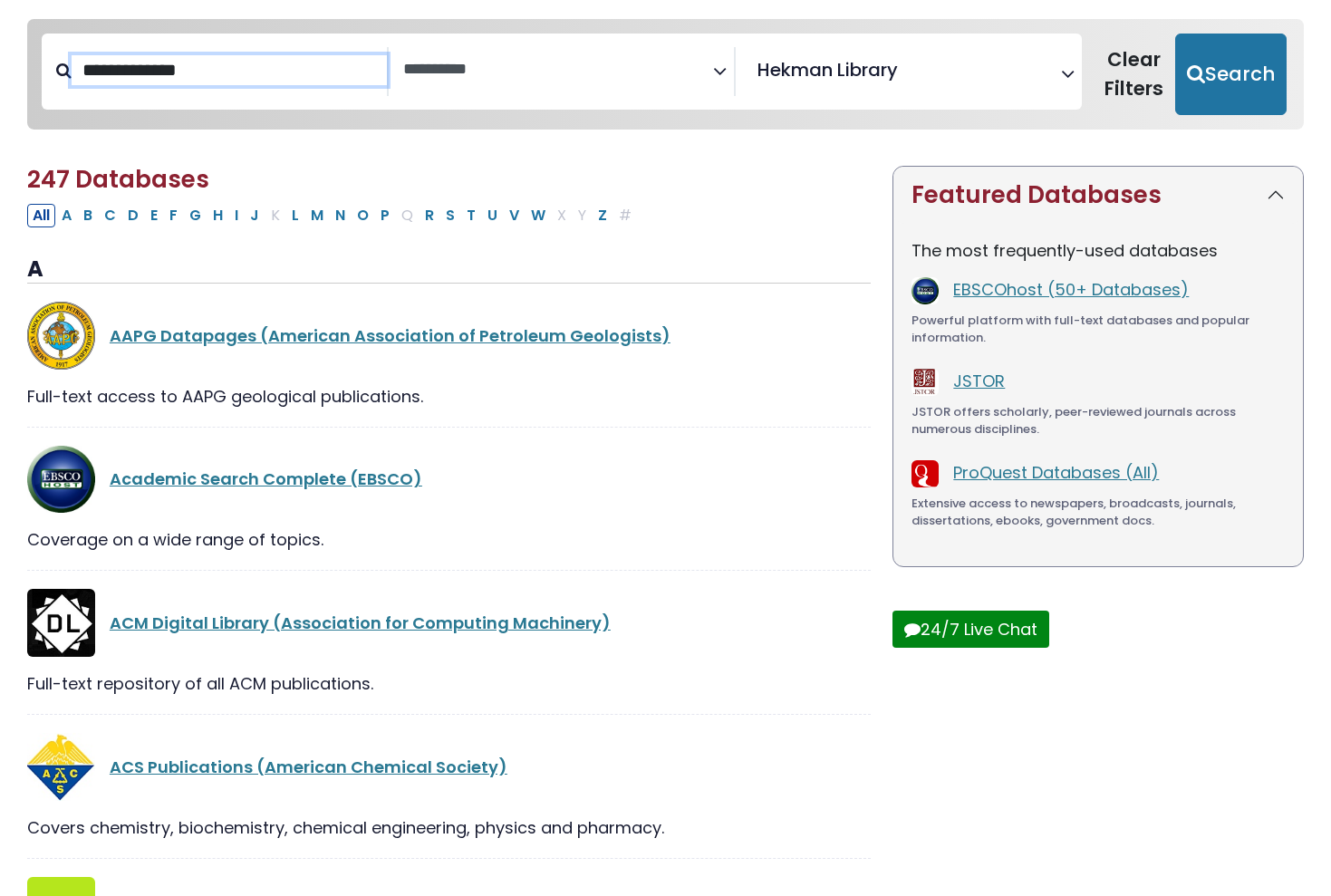
select select "Database Subject Filter"
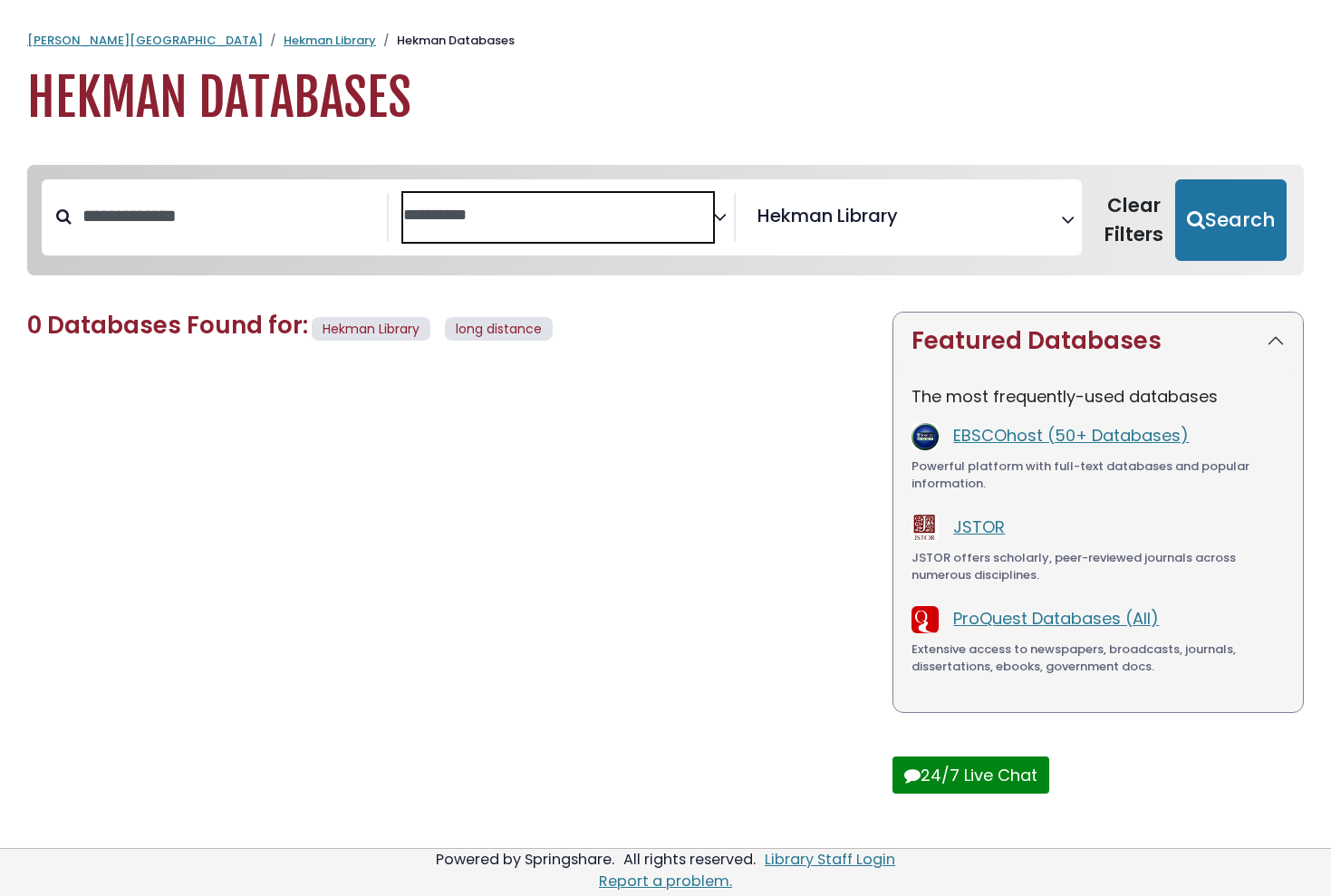
click at [489, 226] on span "Search filters" at bounding box center [557, 217] width 310 height 49
click at [1103, 444] on link "EBSCOhost (50+ Databases)" at bounding box center [1070, 435] width 236 height 22
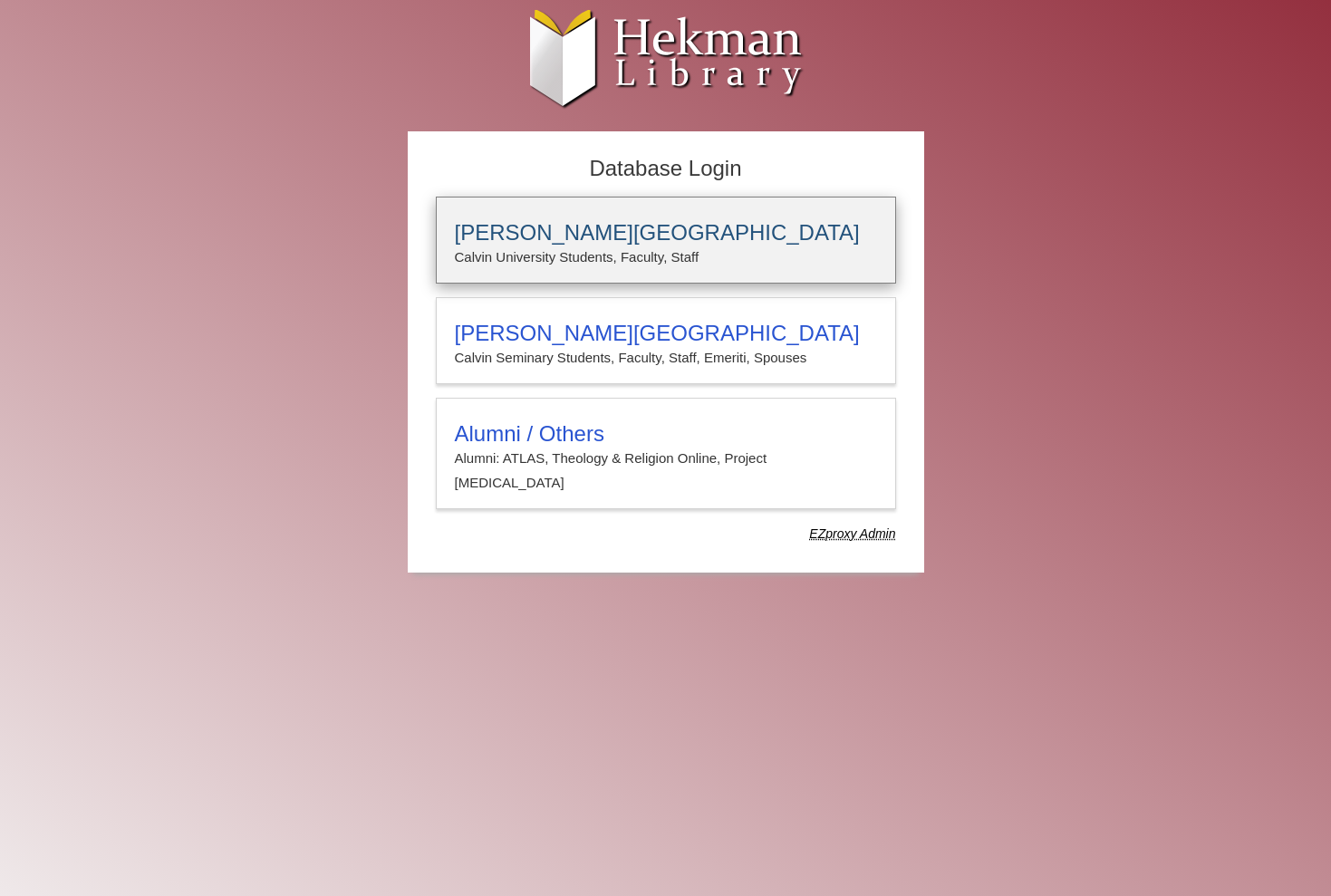
click at [751, 235] on h3 "[PERSON_NAME][GEOGRAPHIC_DATA]" at bounding box center [666, 233] width 422 height 25
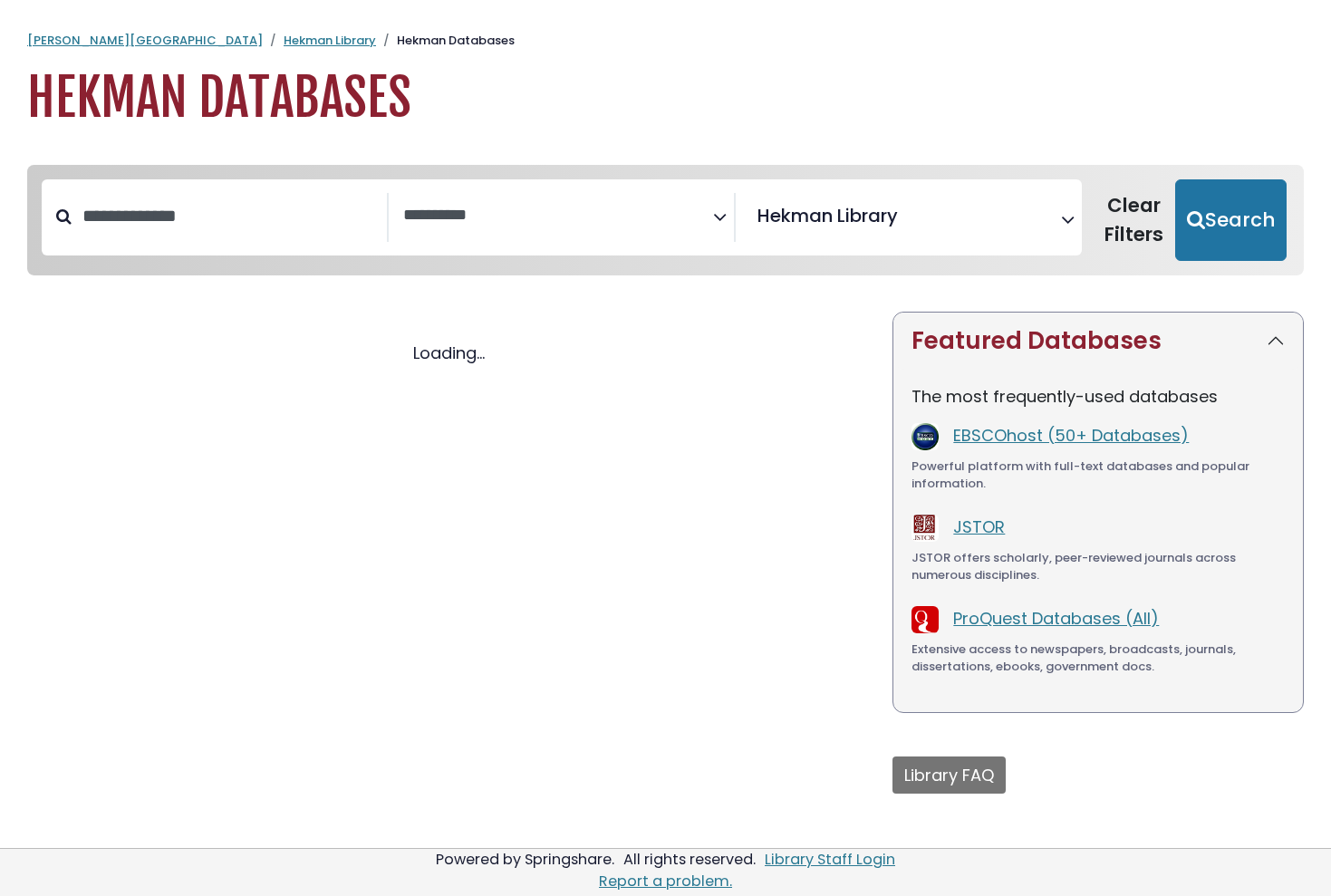
select select "Database Subject Filter"
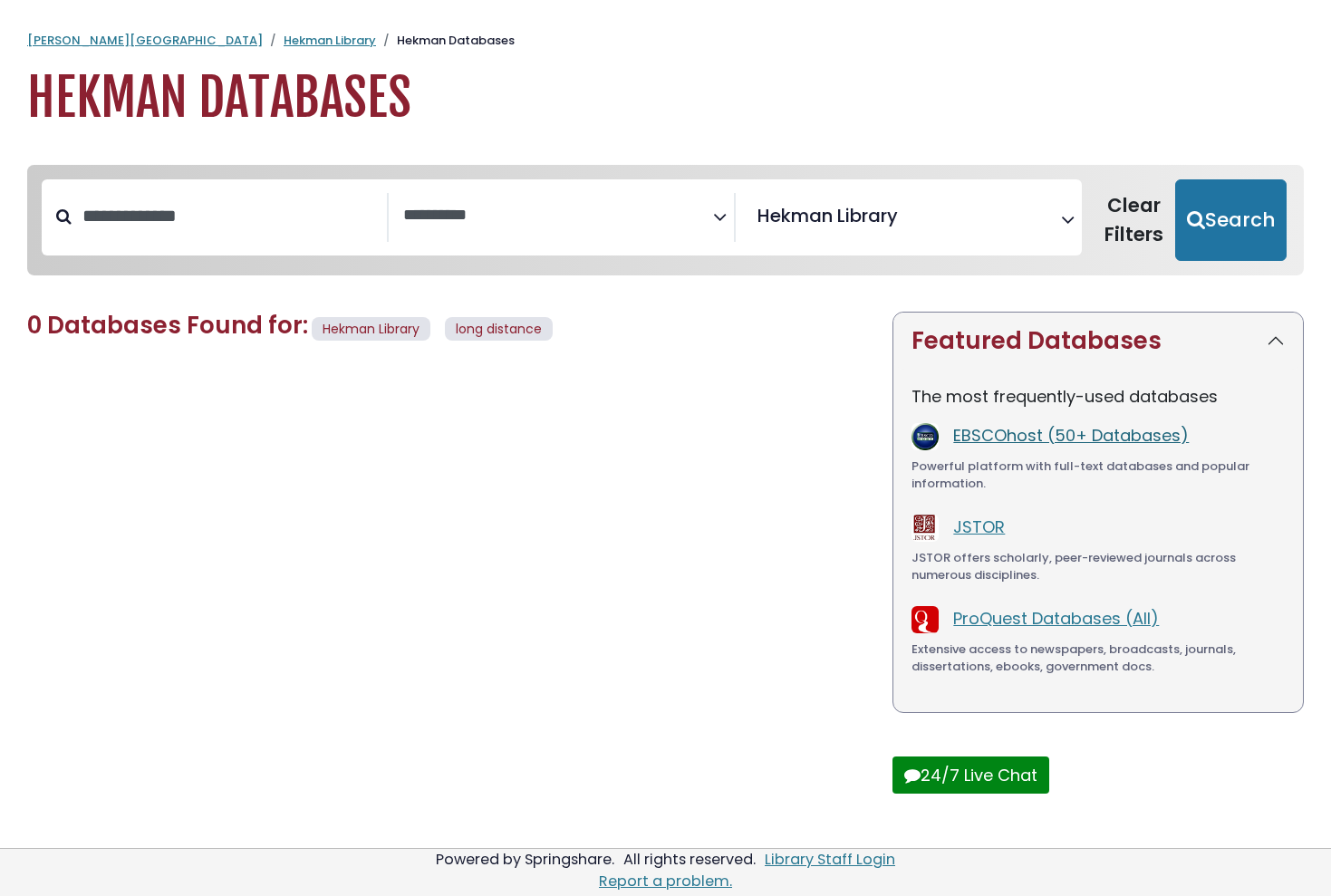
click at [974, 438] on link "EBSCOhost (50+ Databases)" at bounding box center [1070, 435] width 236 height 22
